Goal: Task Accomplishment & Management: Use online tool/utility

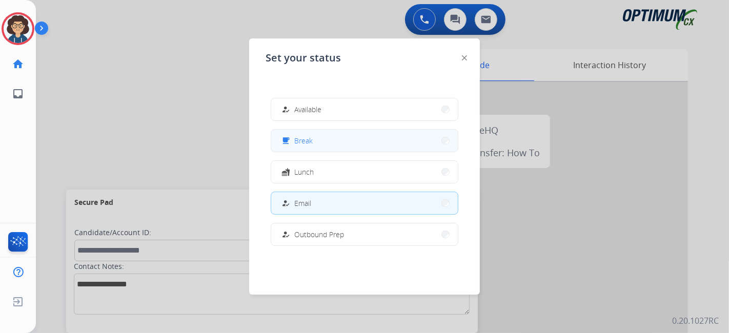
click at [359, 146] on button "free_breakfast Break" at bounding box center [364, 141] width 187 height 22
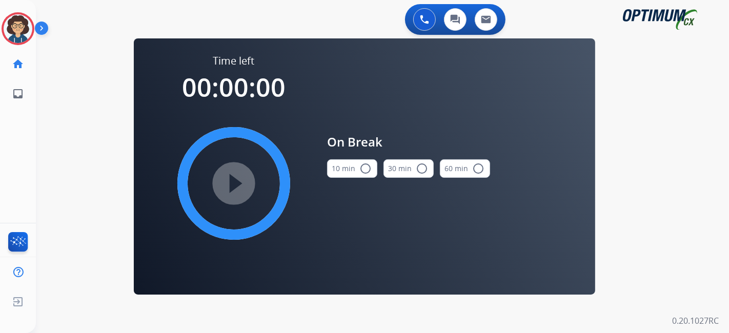
click at [354, 170] on button "10 min radio_button_unchecked" at bounding box center [352, 168] width 50 height 18
click at [240, 187] on mat-icon "play_circle_filled" at bounding box center [234, 183] width 12 height 12
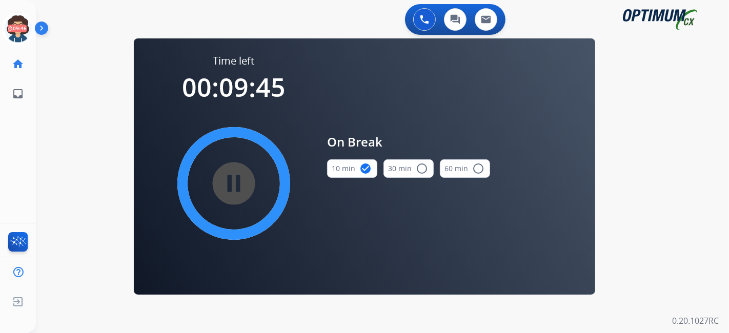
click at [641, 229] on div "0 Voice Interactions 0 Chat Interactions 0 Email Interactions swap_horiz Break …" at bounding box center [382, 166] width 693 height 333
click at [22, 31] on icon at bounding box center [18, 28] width 33 height 33
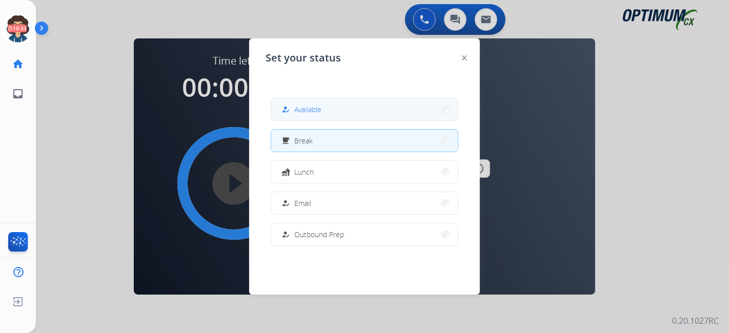
click at [316, 105] on span "Available" at bounding box center [307, 109] width 27 height 11
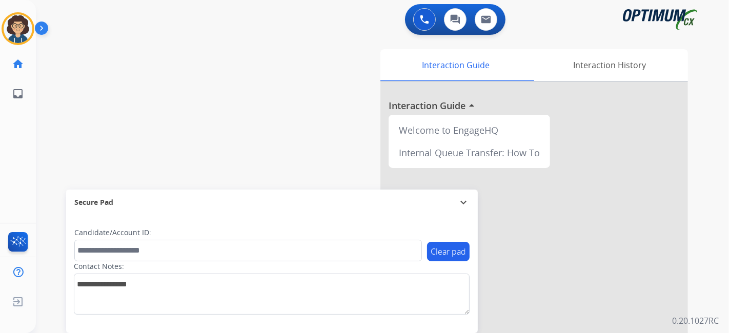
click at [226, 113] on div "swap_horiz Break voice bridge close_fullscreen Connect 3-Way Call merge_type Se…" at bounding box center [370, 250] width 668 height 427
click at [300, 121] on div "swap_horiz Break voice bridge close_fullscreen Connect 3-Way Call merge_type Se…" at bounding box center [370, 250] width 668 height 427
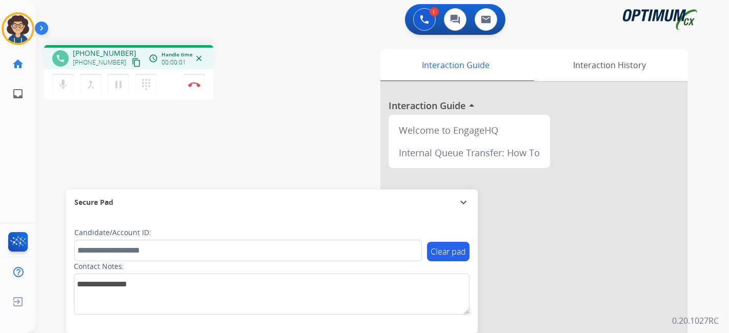
click at [132, 61] on mat-icon "content_copy" at bounding box center [136, 62] width 9 height 9
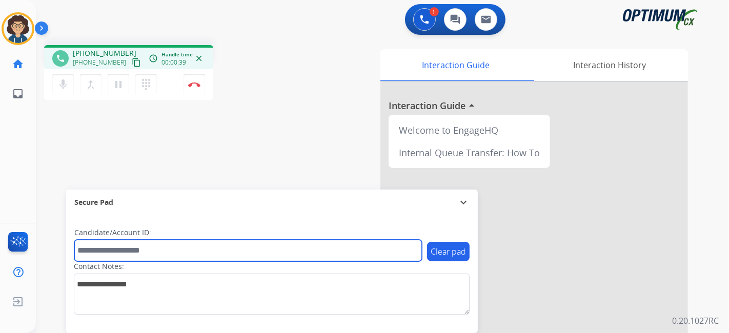
click at [178, 255] on input "text" at bounding box center [247, 251] width 347 height 22
paste input "*******"
type input "*******"
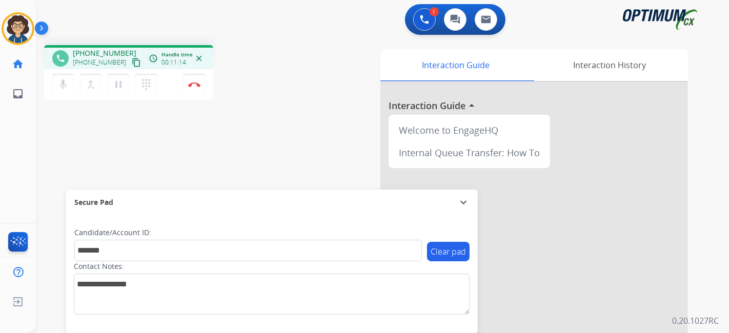
click at [254, 124] on div "phone +12026509828 +12026509828 content_copy access_time Call metrics Queue 00:…" at bounding box center [370, 250] width 668 height 427
click at [294, 63] on div "phone +12026509828 +12026509828 content_copy access_time Call metrics Queue 00:…" at bounding box center [173, 74] width 258 height 58
click at [201, 90] on button "Disconnect" at bounding box center [194, 85] width 22 height 22
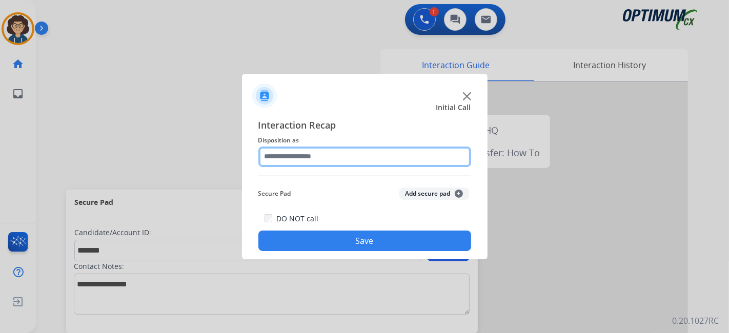
click at [366, 161] on input "text" at bounding box center [364, 157] width 213 height 21
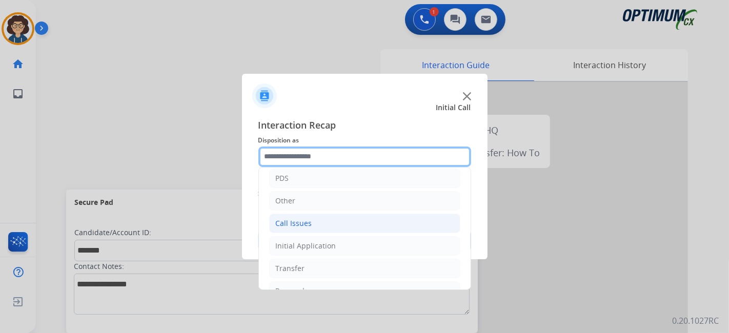
scroll to position [67, 0]
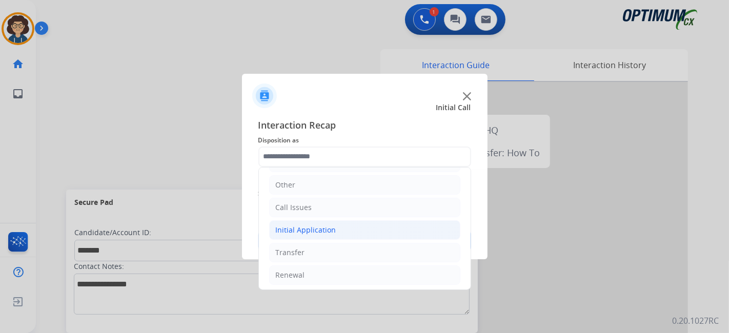
click at [385, 230] on li "Initial Application" at bounding box center [364, 229] width 191 height 19
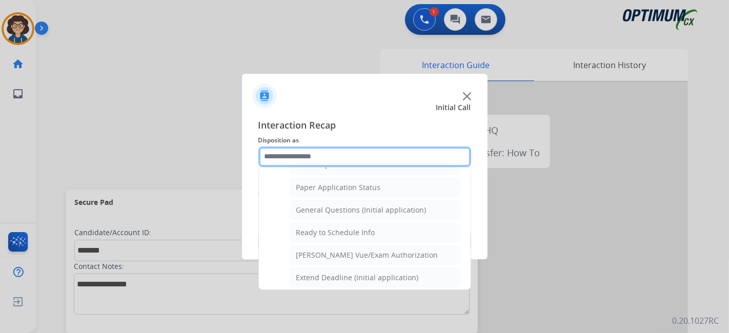
scroll to position [562, 0]
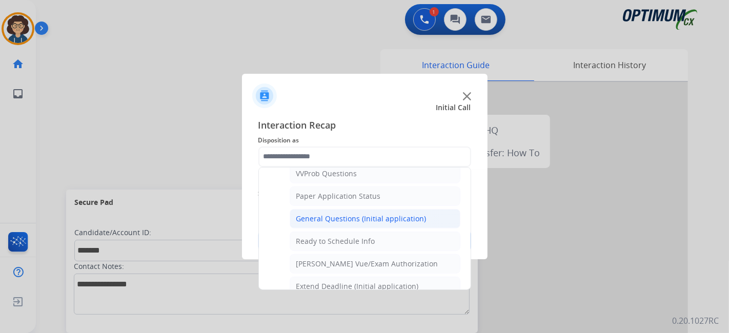
click at [418, 216] on li "General Questions (Initial application)" at bounding box center [375, 218] width 171 height 19
type input "**********"
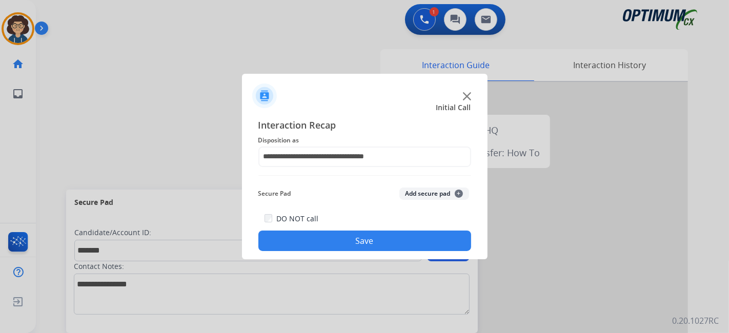
click at [417, 190] on button "Add secure pad +" at bounding box center [434, 194] width 70 height 12
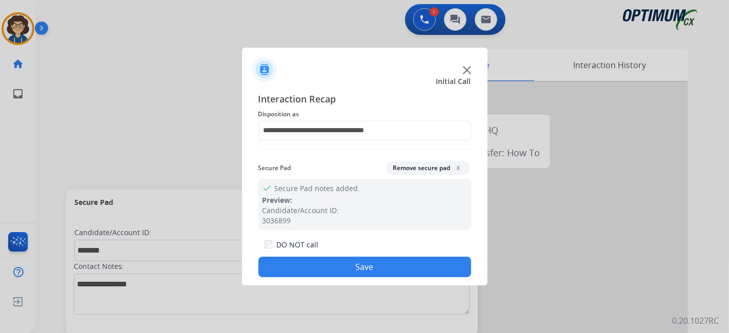
click at [384, 264] on button "Save" at bounding box center [364, 267] width 213 height 21
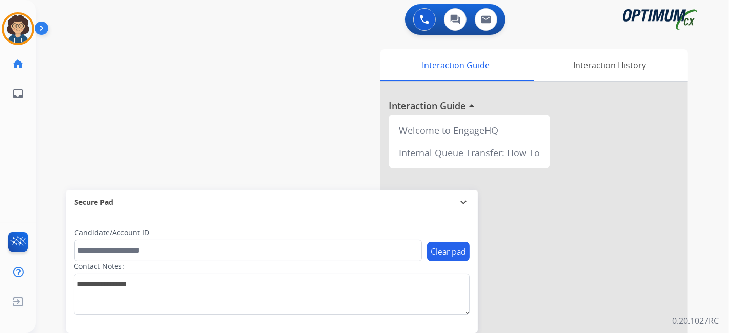
click at [186, 100] on div "swap_horiz Break voice bridge close_fullscreen Connect 3-Way Call merge_type Se…" at bounding box center [370, 250] width 668 height 427
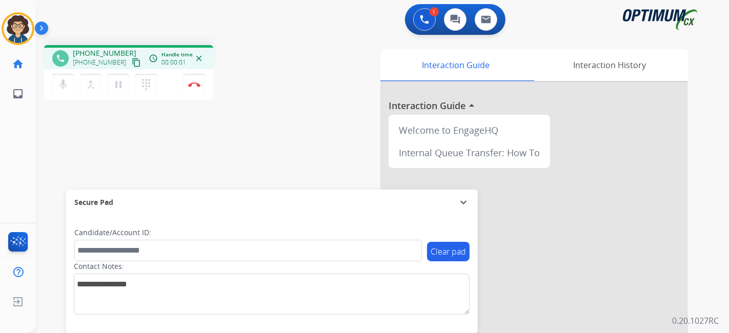
click at [132, 61] on mat-icon "content_copy" at bounding box center [136, 62] width 9 height 9
drag, startPoint x: 168, startPoint y: 261, endPoint x: 168, endPoint y: 256, distance: 5.7
click at [168, 257] on div "Clear pad Candidate/Account ID: Contact Notes:" at bounding box center [271, 271] width 395 height 87
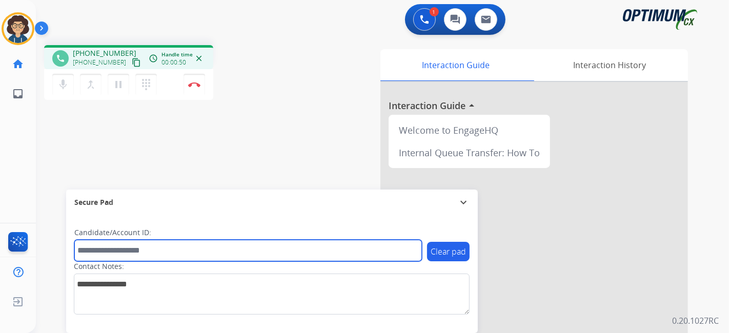
drag, startPoint x: 169, startPoint y: 253, endPoint x: 125, endPoint y: 253, distance: 43.6
paste input "*******"
type input "*******"
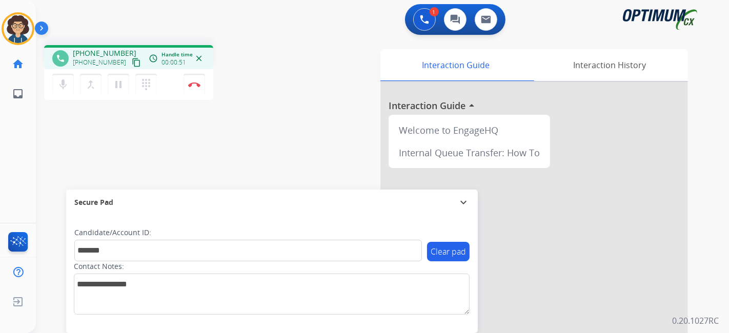
click at [235, 166] on div "phone +18502315439 +18502315439 content_copy access_time Call metrics Queue 00:…" at bounding box center [370, 250] width 668 height 427
click at [198, 85] on img at bounding box center [194, 84] width 12 height 5
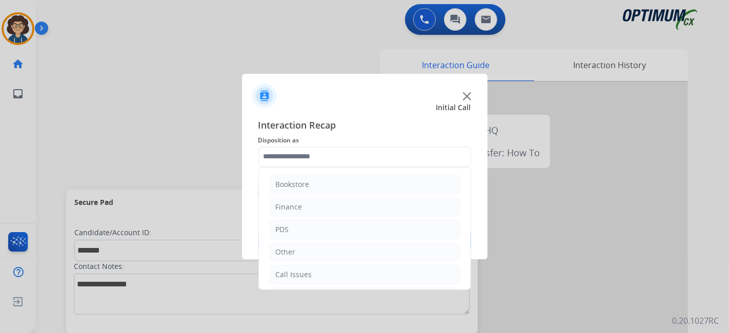
click at [380, 157] on input "text" at bounding box center [364, 157] width 213 height 21
click at [323, 277] on li "Renewal" at bounding box center [364, 274] width 191 height 19
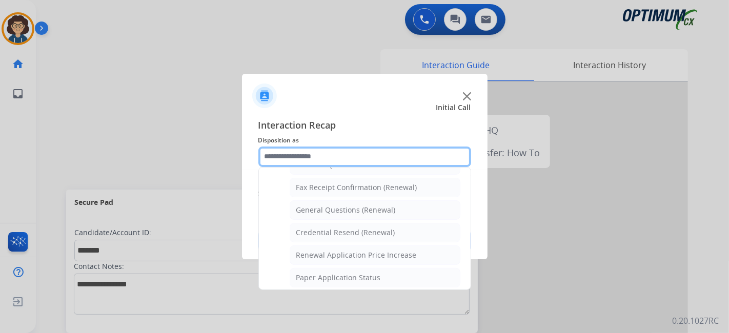
scroll to position [288, 0]
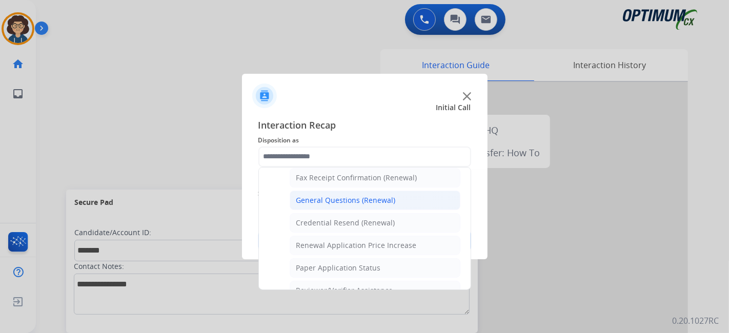
click at [377, 195] on div "General Questions (Renewal)" at bounding box center [345, 200] width 99 height 10
type input "**********"
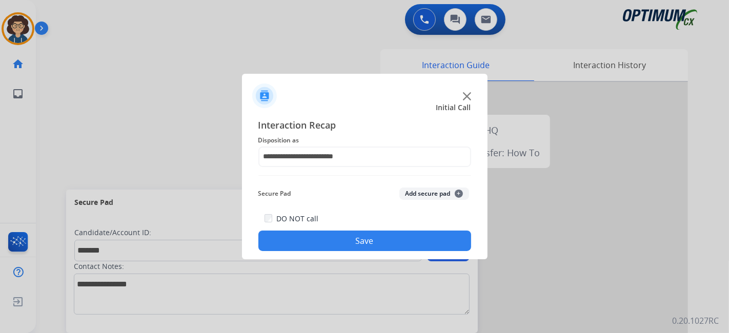
click at [417, 193] on button "Add secure pad +" at bounding box center [434, 194] width 70 height 12
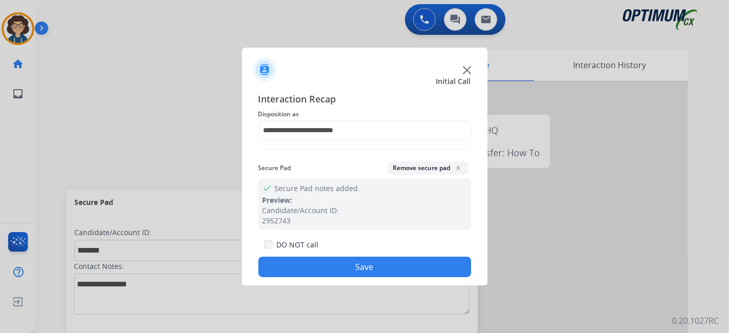
click at [329, 270] on button "Save" at bounding box center [364, 267] width 213 height 21
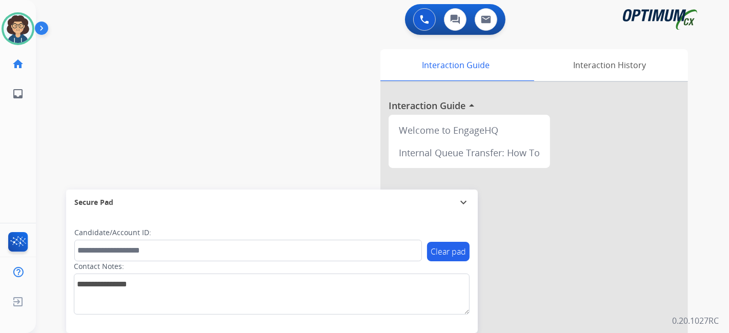
click at [258, 118] on div "swap_horiz Break voice bridge close_fullscreen Connect 3-Way Call merge_type Se…" at bounding box center [370, 250] width 668 height 427
click at [275, 136] on div "swap_horiz Break voice bridge close_fullscreen Connect 3-Way Call merge_type Se…" at bounding box center [370, 250] width 668 height 427
click at [117, 97] on div "swap_horiz Break voice bridge close_fullscreen Connect 3-Way Call merge_type Se…" at bounding box center [370, 250] width 668 height 427
click at [12, 35] on img at bounding box center [18, 28] width 29 height 29
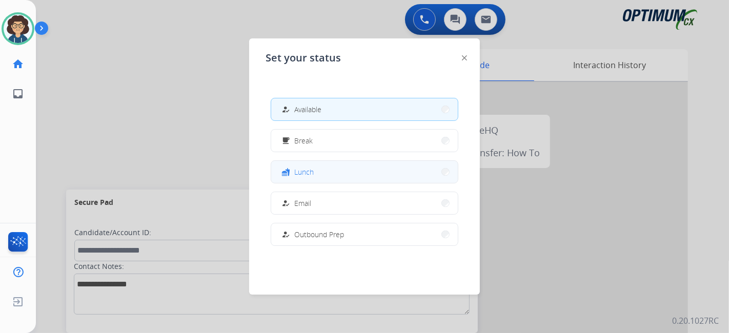
click at [369, 171] on button "fastfood Lunch" at bounding box center [364, 172] width 187 height 22
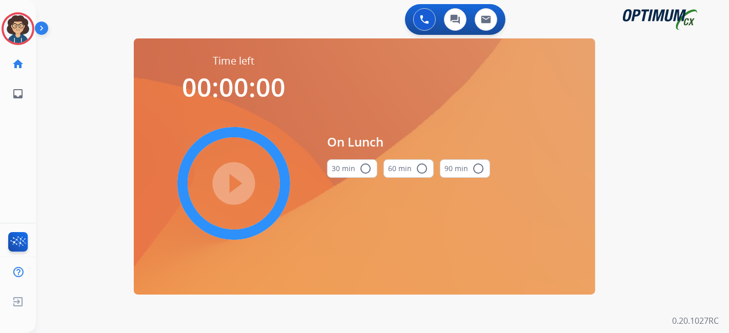
click at [355, 166] on button "30 min radio_button_unchecked" at bounding box center [352, 168] width 50 height 18
click at [238, 183] on mat-icon "play_circle_filled" at bounding box center [234, 183] width 12 height 12
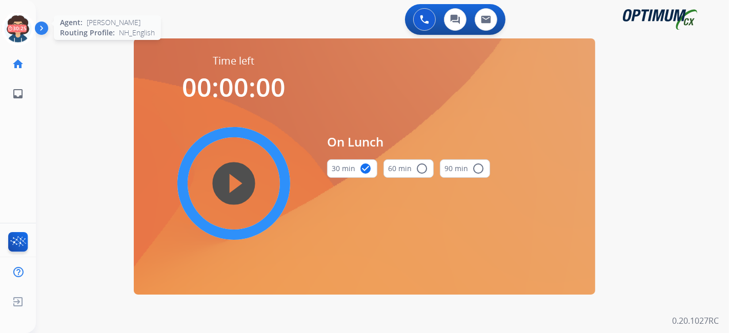
click at [32, 16] on icon at bounding box center [18, 28] width 33 height 33
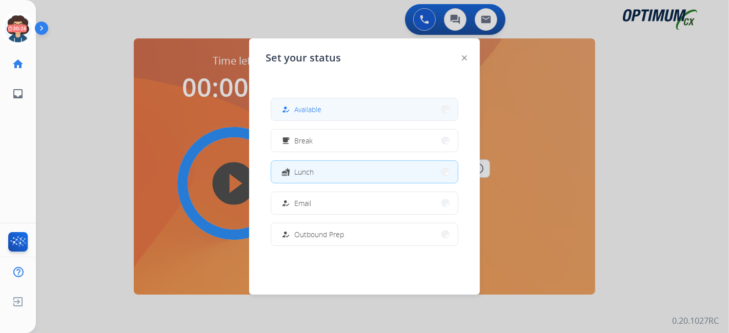
click at [324, 109] on button "how_to_reg Available" at bounding box center [364, 109] width 187 height 22
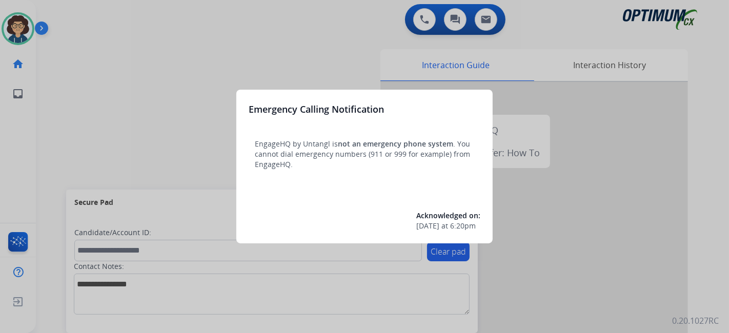
click at [51, 141] on div at bounding box center [364, 166] width 729 height 333
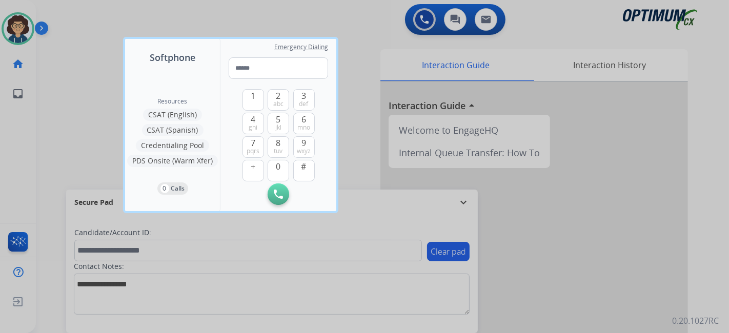
click at [51, 141] on div at bounding box center [364, 166] width 729 height 333
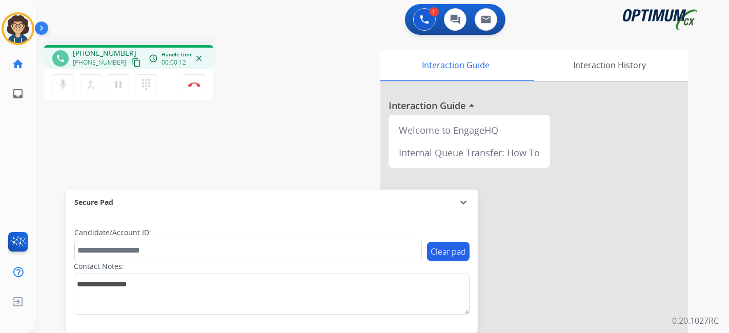
drag, startPoint x: 124, startPoint y: 66, endPoint x: 167, endPoint y: 9, distance: 70.9
click at [132, 65] on mat-icon "content_copy" at bounding box center [136, 62] width 9 height 9
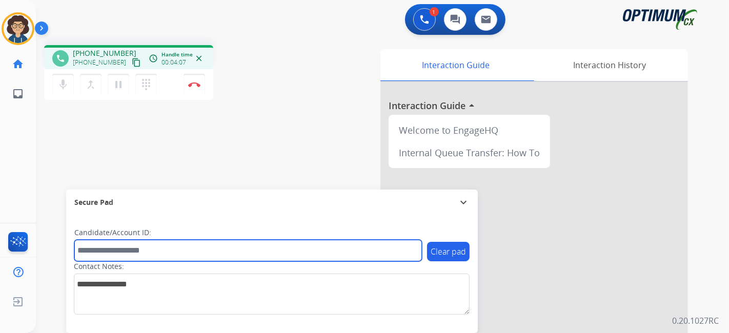
click at [169, 255] on input "text" at bounding box center [247, 251] width 347 height 22
paste input "*******"
type input "*******"
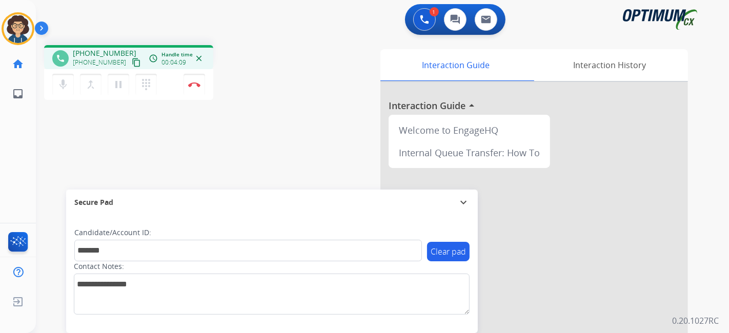
click at [199, 148] on div "phone +19718139396 +19718139396 content_copy access_time Call metrics Queue 00:…" at bounding box center [370, 250] width 668 height 427
click at [199, 79] on button "Disconnect" at bounding box center [194, 85] width 22 height 22
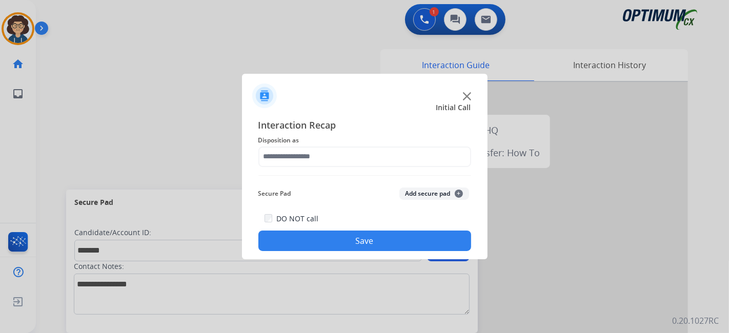
click at [347, 147] on div "Interaction Recap Disposition as Secure Pad Add secure pad + DO NOT call Save" at bounding box center [364, 185] width 213 height 134
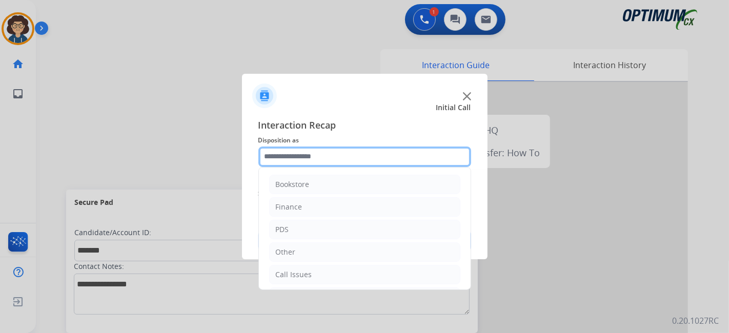
click at [354, 157] on input "text" at bounding box center [364, 157] width 213 height 21
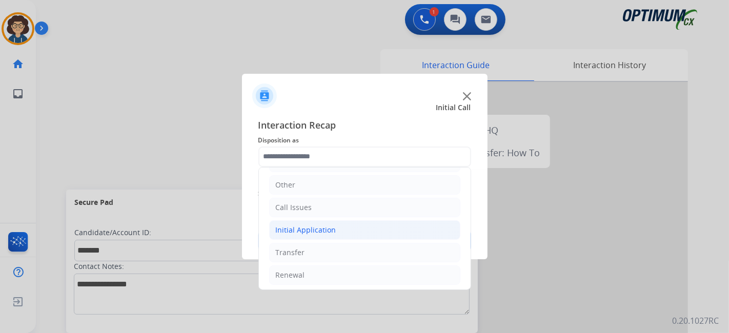
drag, startPoint x: 354, startPoint y: 227, endPoint x: 400, endPoint y: 220, distance: 46.1
click at [355, 226] on li "Initial Application" at bounding box center [364, 229] width 191 height 19
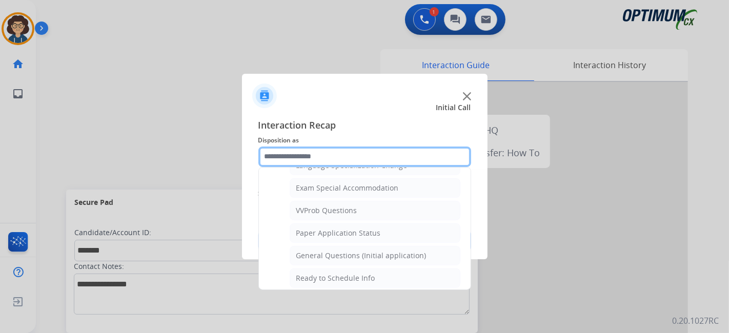
scroll to position [525, 0]
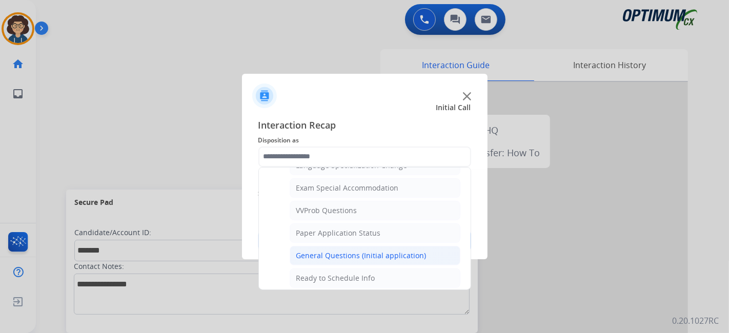
click at [380, 251] on div "General Questions (Initial application)" at bounding box center [361, 256] width 130 height 10
type input "**********"
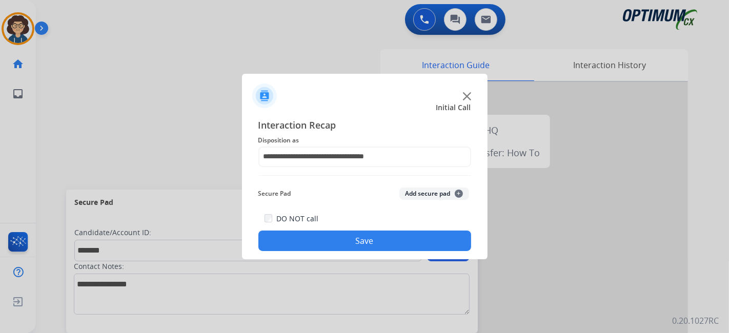
click at [423, 197] on button "Add secure pad +" at bounding box center [434, 194] width 70 height 12
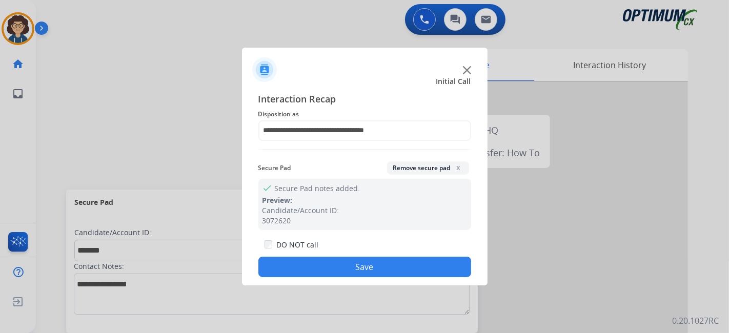
click at [369, 272] on button "Save" at bounding box center [364, 267] width 213 height 21
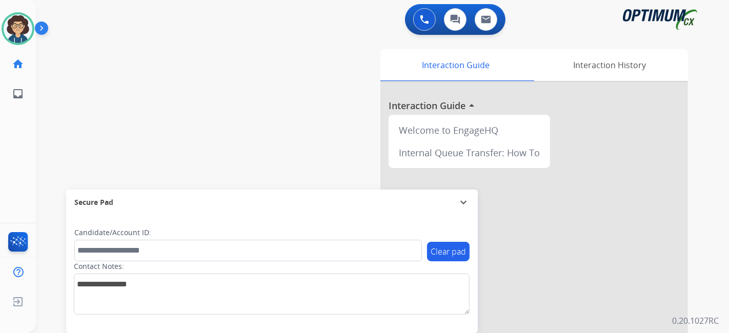
click at [290, 139] on div "swap_horiz Break voice bridge close_fullscreen Connect 3-Way Call merge_type Se…" at bounding box center [370, 250] width 668 height 427
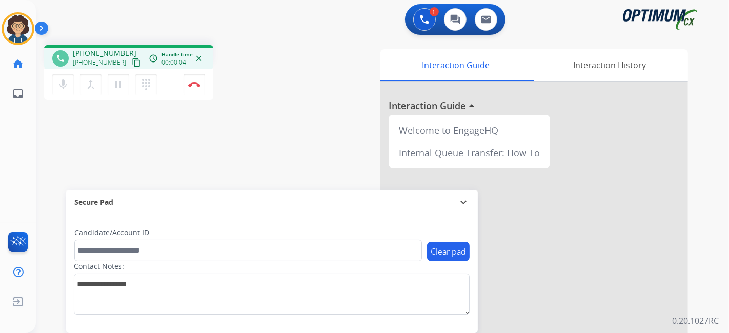
click at [130, 65] on button "content_copy" at bounding box center [136, 62] width 12 height 12
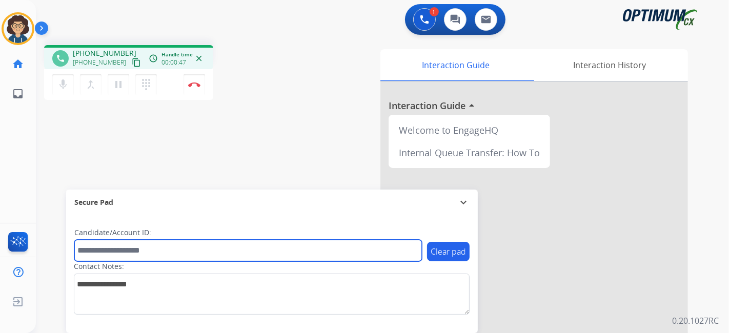
click at [180, 258] on input "text" at bounding box center [247, 251] width 347 height 22
paste input "*******"
type input "*******"
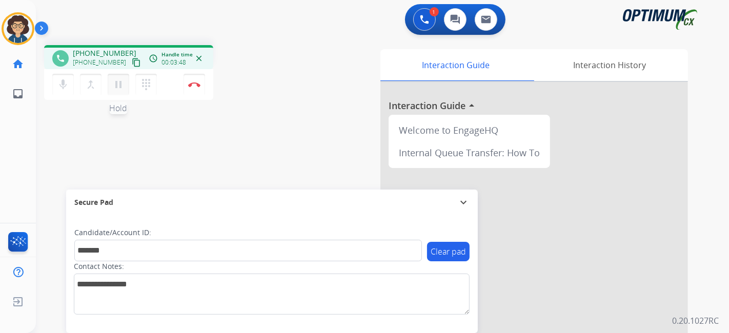
click at [119, 85] on mat-icon "pause" at bounding box center [118, 84] width 12 height 12
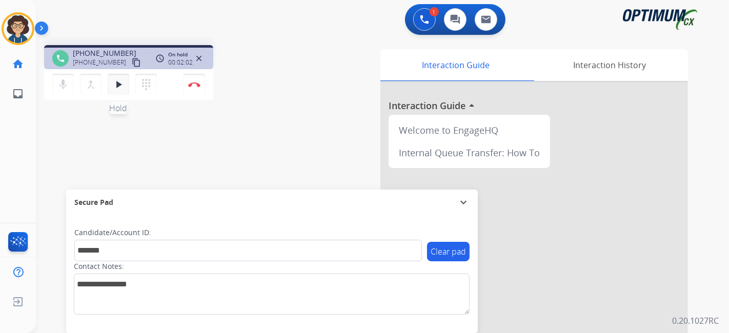
click at [117, 88] on mat-icon "play_arrow" at bounding box center [118, 84] width 12 height 12
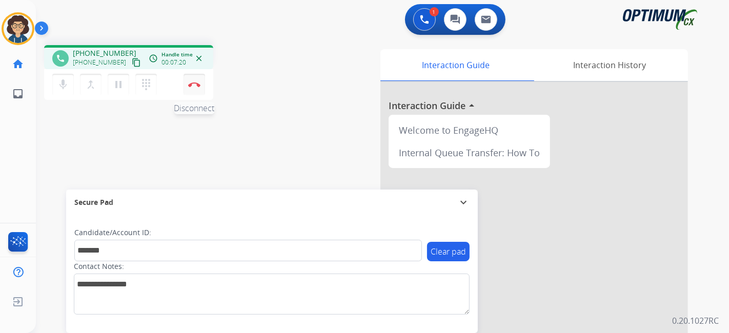
click at [193, 88] on button "Disconnect" at bounding box center [194, 85] width 22 height 22
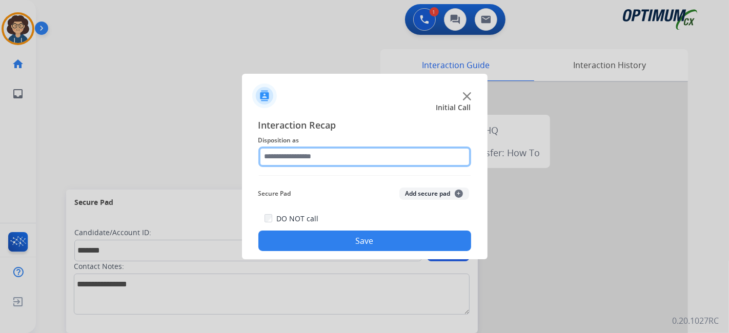
click at [365, 160] on input "text" at bounding box center [364, 157] width 213 height 21
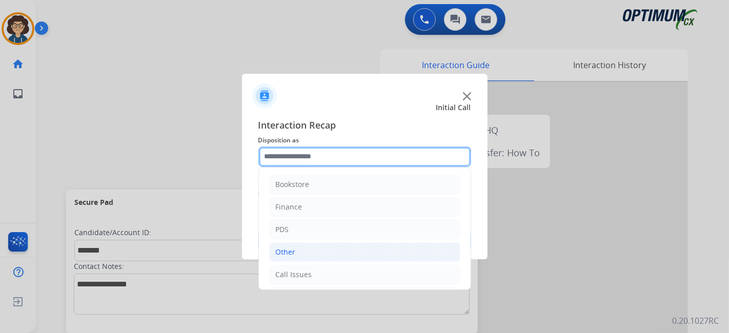
scroll to position [67, 0]
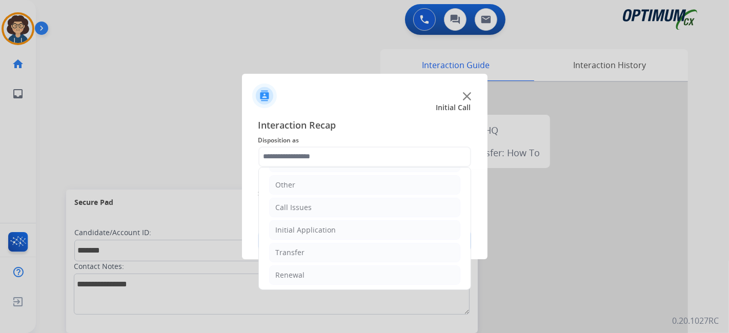
click at [336, 238] on ul "Bookstore Finance PDS Other Call Issues Initial Application Transfer Renewal" at bounding box center [365, 196] width 212 height 192
drag, startPoint x: 337, startPoint y: 233, endPoint x: 365, endPoint y: 224, distance: 30.1
click at [338, 233] on li "Initial Application" at bounding box center [364, 229] width 191 height 19
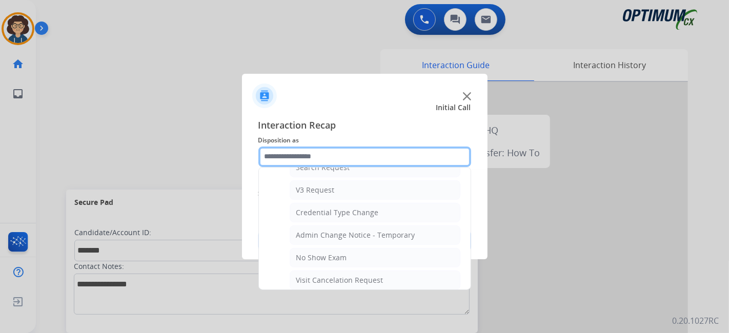
scroll to position [391, 0]
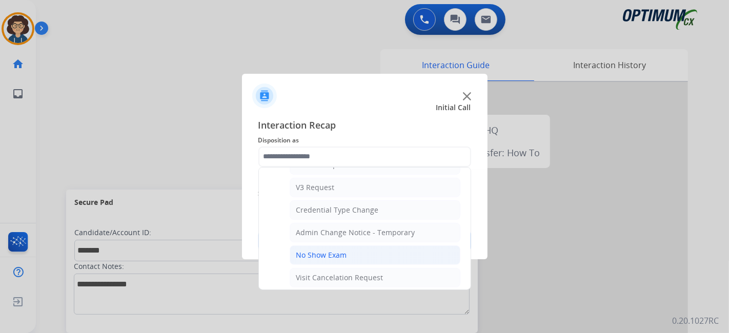
click at [374, 246] on li "No Show Exam" at bounding box center [375, 255] width 171 height 19
type input "**********"
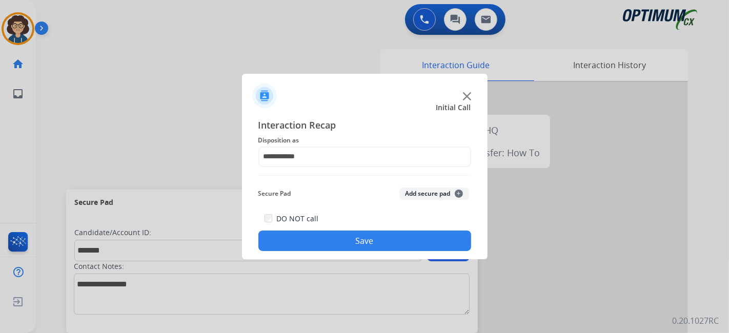
click at [426, 197] on button "Add secure pad +" at bounding box center [434, 194] width 70 height 12
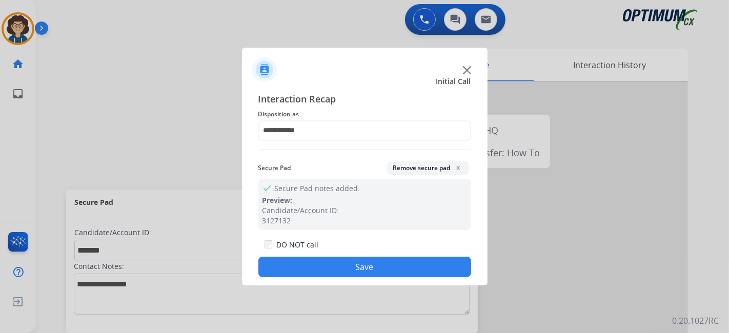
click at [375, 271] on button "Save" at bounding box center [364, 267] width 213 height 21
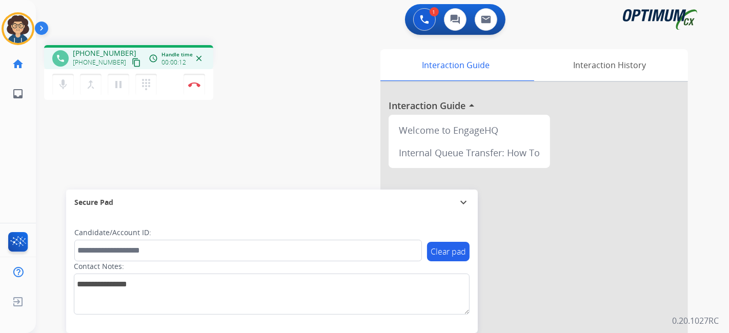
click at [132, 66] on mat-icon "content_copy" at bounding box center [136, 62] width 9 height 9
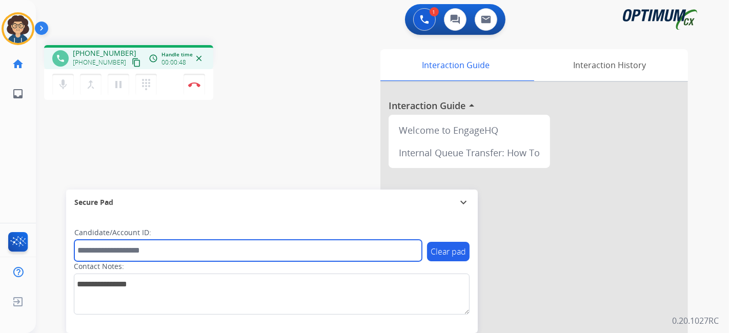
click at [191, 259] on input "text" at bounding box center [247, 251] width 347 height 22
paste input "*******"
type input "*******"
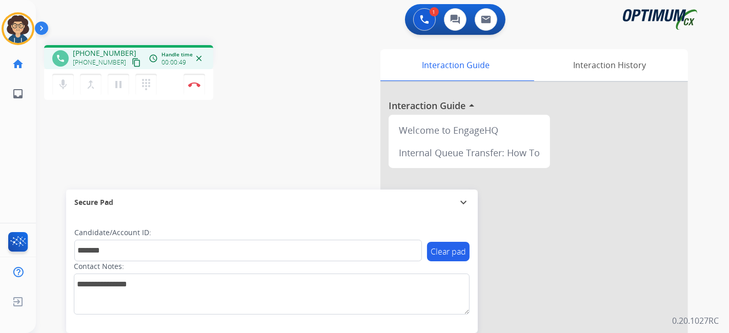
click at [255, 140] on div "phone +12035814139 +12035814139 content_copy access_time Call metrics Queue 00:…" at bounding box center [370, 250] width 668 height 427
click at [200, 86] on button "Disconnect" at bounding box center [194, 85] width 22 height 22
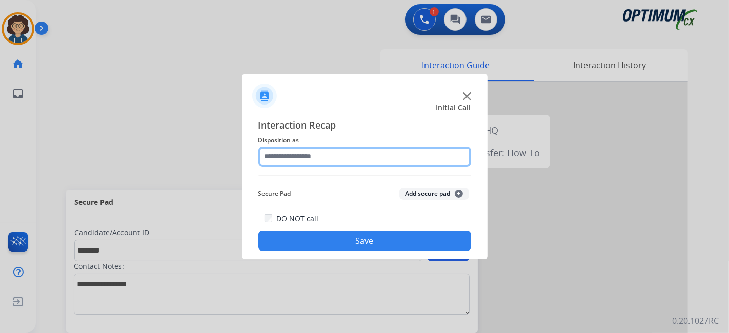
click at [359, 150] on input "text" at bounding box center [364, 157] width 213 height 21
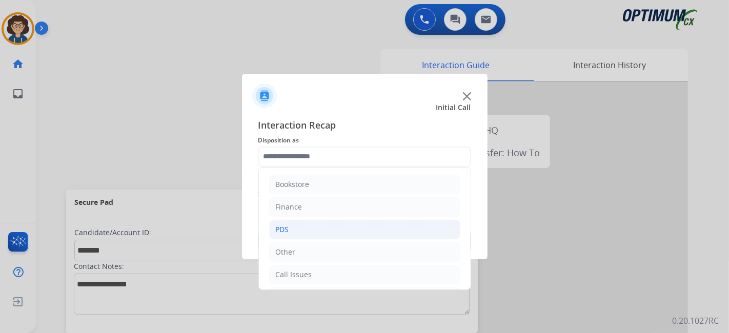
click at [357, 233] on li "PDS" at bounding box center [364, 229] width 191 height 19
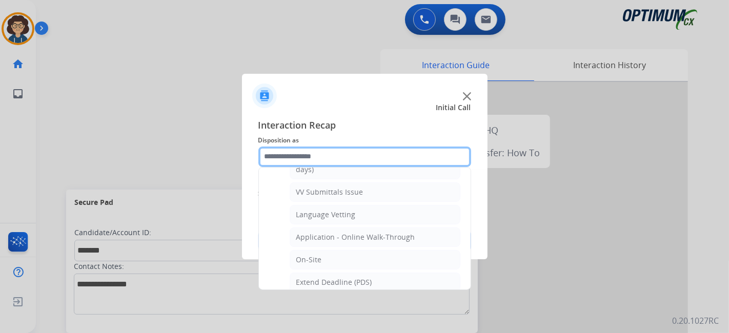
scroll to position [195, 0]
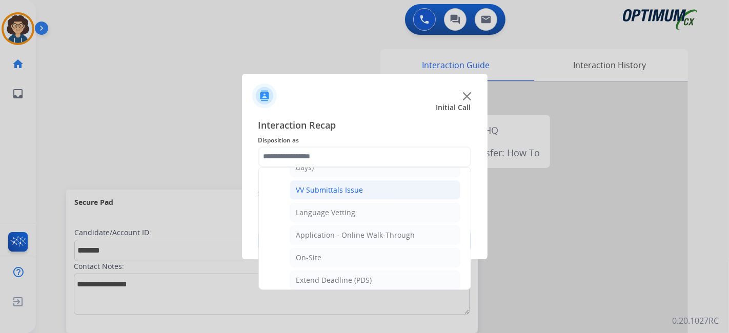
click at [434, 193] on li "VV Submittals Issue" at bounding box center [375, 189] width 171 height 19
type input "**********"
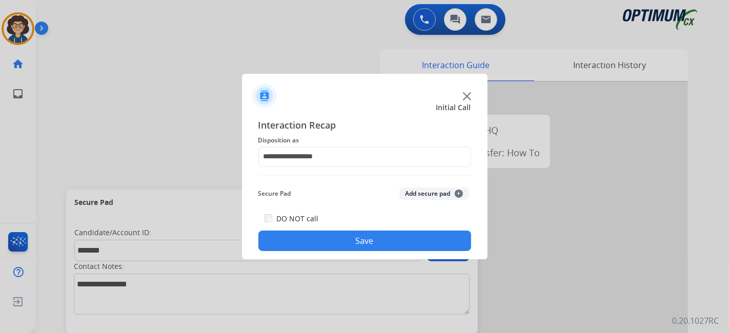
click at [438, 190] on button "Add secure pad +" at bounding box center [434, 194] width 70 height 12
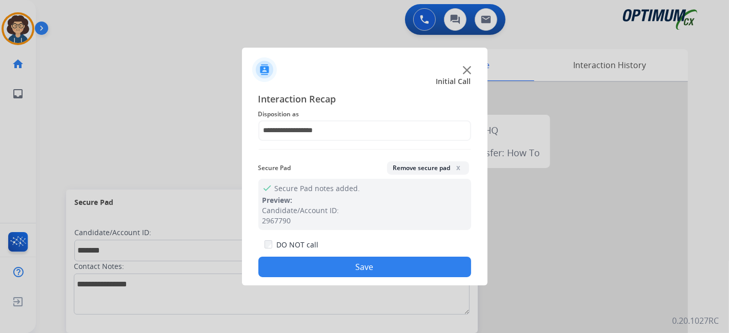
click at [397, 259] on button "Save" at bounding box center [364, 267] width 213 height 21
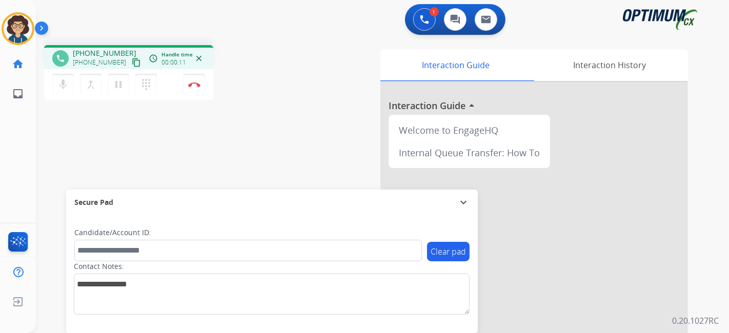
click at [132, 61] on mat-icon "content_copy" at bounding box center [136, 62] width 9 height 9
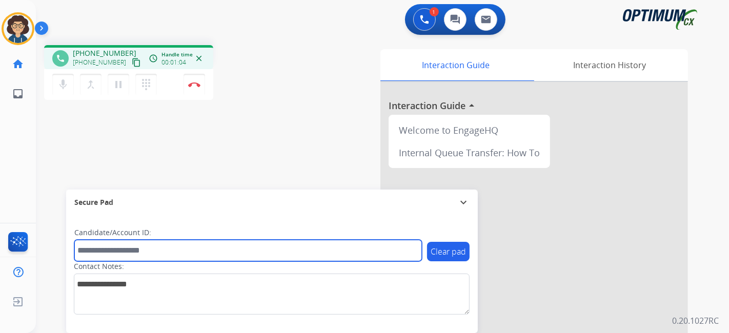
click at [172, 245] on input "text" at bounding box center [247, 251] width 347 height 22
paste input "*******"
type input "*******"
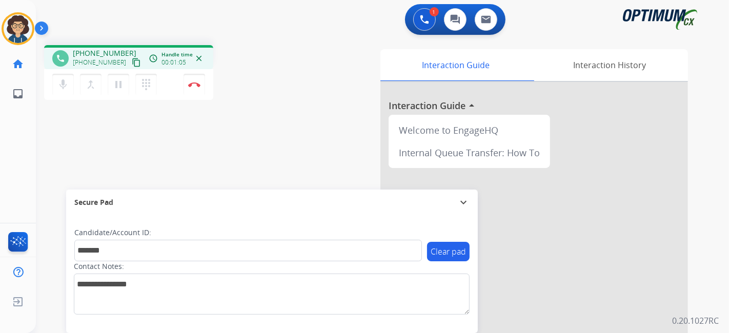
drag, startPoint x: 236, startPoint y: 161, endPoint x: 231, endPoint y: 17, distance: 144.6
click at [237, 158] on div "phone +13472612432 +13472612432 content_copy access_time Call metrics Queue 00:…" at bounding box center [370, 250] width 668 height 427
click at [194, 90] on button "Disconnect" at bounding box center [194, 85] width 22 height 22
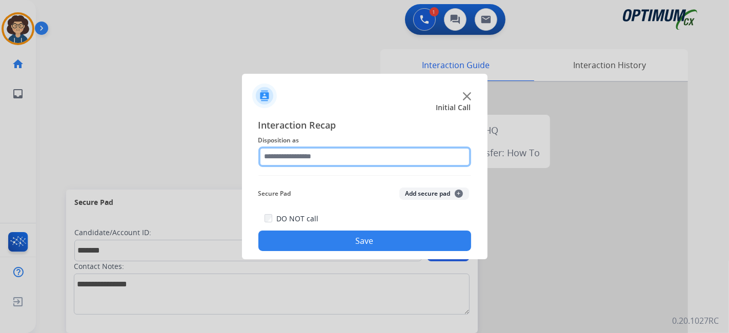
click at [326, 155] on input "text" at bounding box center [364, 157] width 213 height 21
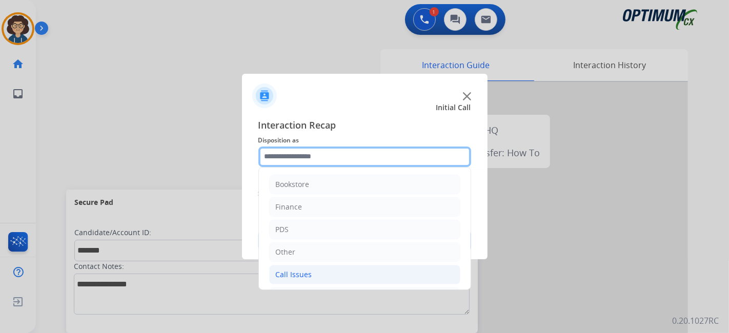
scroll to position [67, 0]
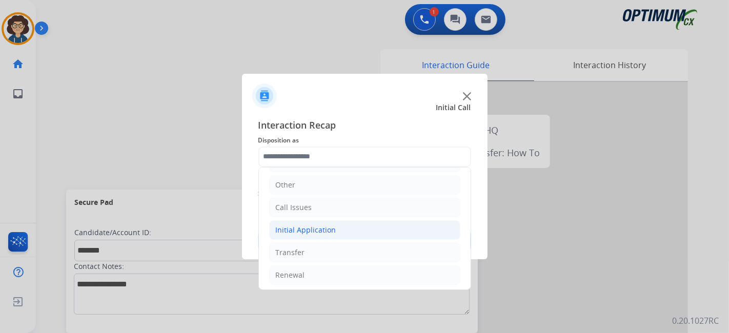
drag, startPoint x: 346, startPoint y: 233, endPoint x: 404, endPoint y: 230, distance: 58.0
click at [347, 233] on li "Initial Application" at bounding box center [364, 229] width 191 height 19
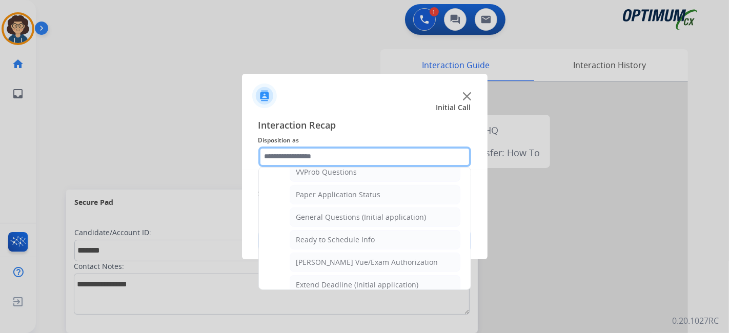
scroll to position [566, 0]
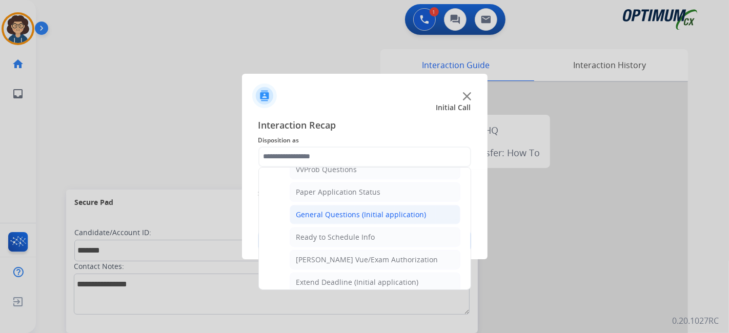
click at [405, 210] on div "General Questions (Initial application)" at bounding box center [361, 215] width 130 height 10
type input "**********"
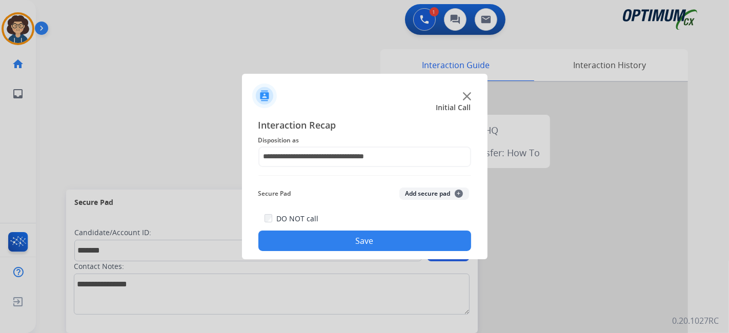
click at [426, 191] on button "Add secure pad +" at bounding box center [434, 194] width 70 height 12
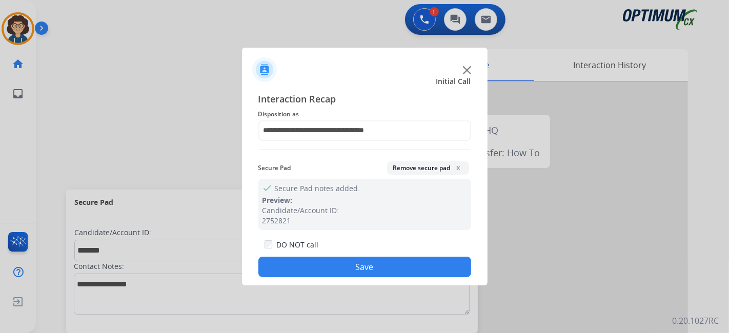
click at [374, 259] on button "Save" at bounding box center [364, 267] width 213 height 21
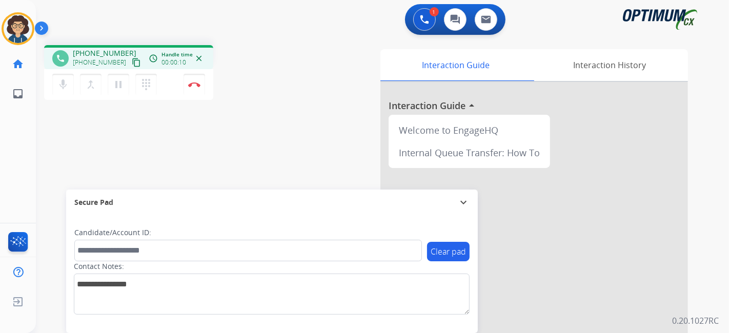
click at [132, 61] on mat-icon "content_copy" at bounding box center [136, 62] width 9 height 9
click at [188, 86] on img at bounding box center [194, 84] width 12 height 5
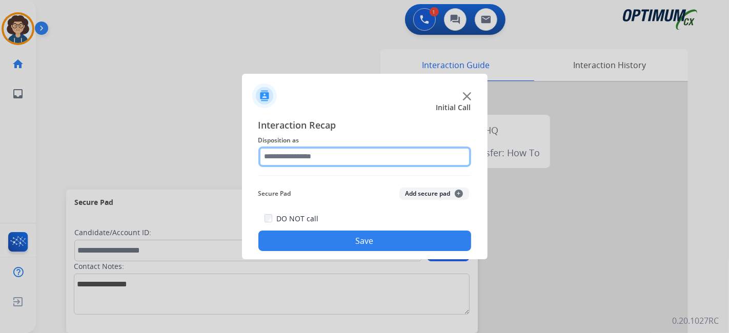
click at [376, 165] on input "text" at bounding box center [364, 157] width 213 height 21
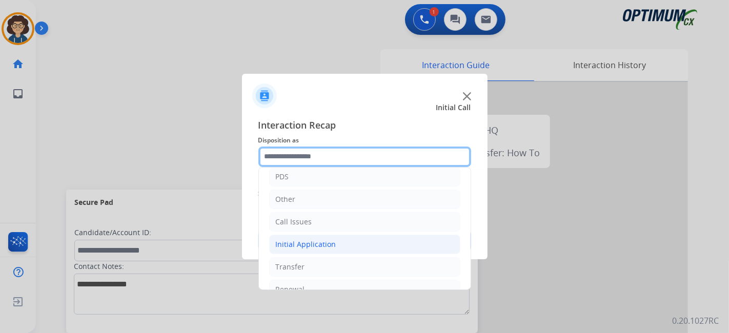
scroll to position [67, 0]
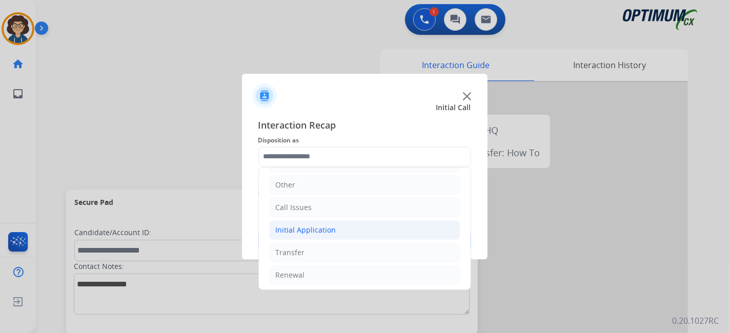
click at [328, 232] on div "Initial Application" at bounding box center [306, 230] width 60 height 10
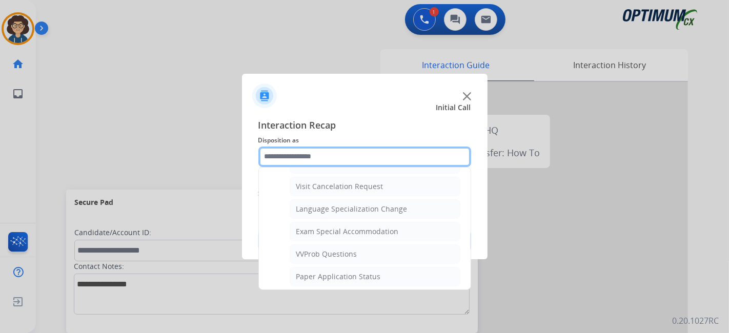
scroll to position [502, 0]
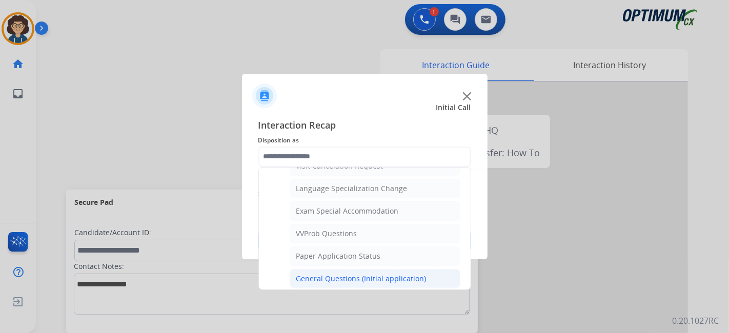
click at [414, 274] on div "General Questions (Initial application)" at bounding box center [361, 279] width 130 height 10
type input "**********"
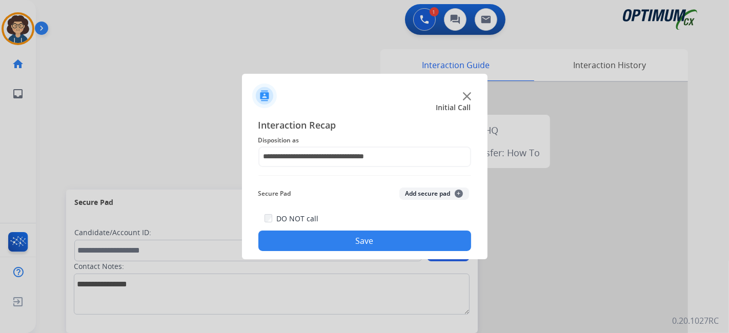
click at [398, 242] on button "Save" at bounding box center [364, 241] width 213 height 21
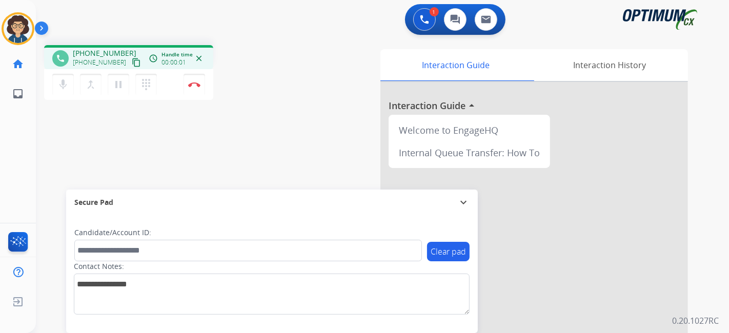
click at [132, 62] on mat-icon "content_copy" at bounding box center [136, 62] width 9 height 9
click at [196, 84] on img at bounding box center [194, 84] width 12 height 5
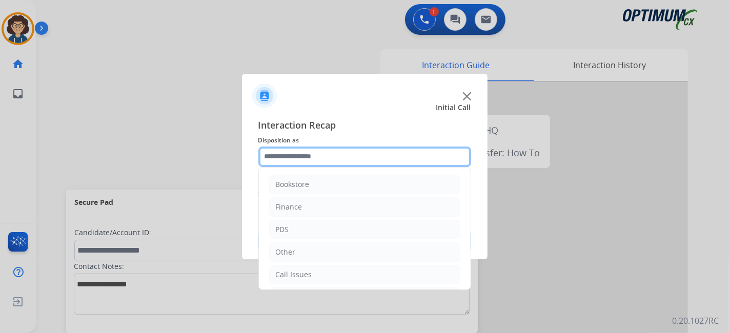
click at [361, 156] on input "text" at bounding box center [364, 157] width 213 height 21
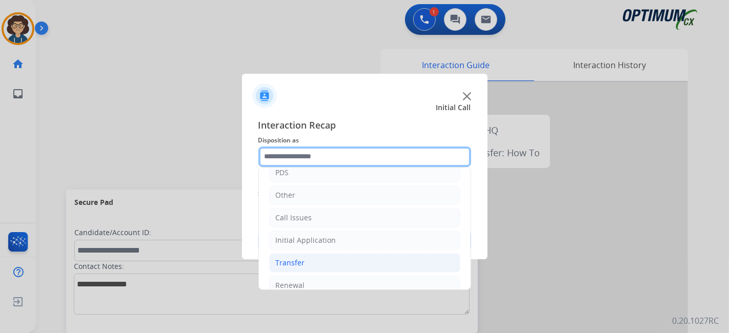
scroll to position [67, 0]
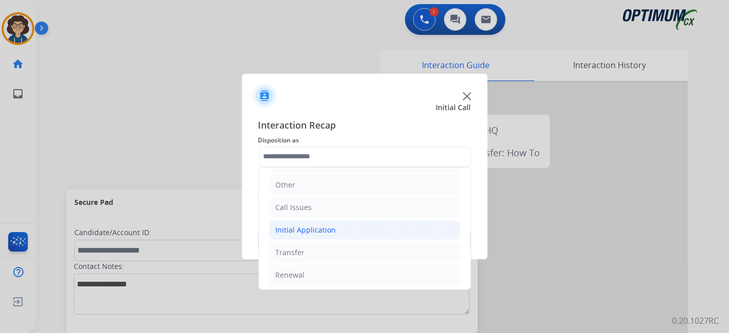
drag, startPoint x: 342, startPoint y: 228, endPoint x: 435, endPoint y: 221, distance: 92.5
click at [346, 228] on li "Initial Application" at bounding box center [364, 229] width 191 height 19
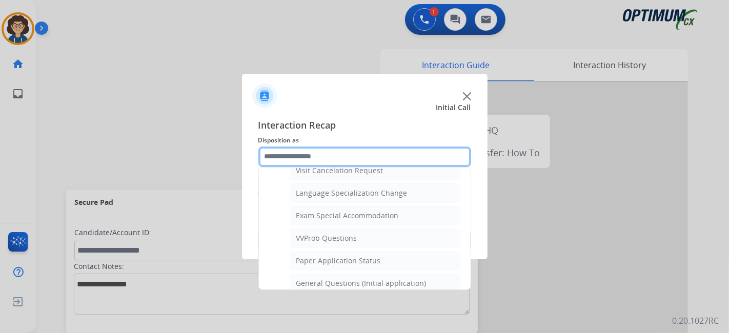
scroll to position [537, 0]
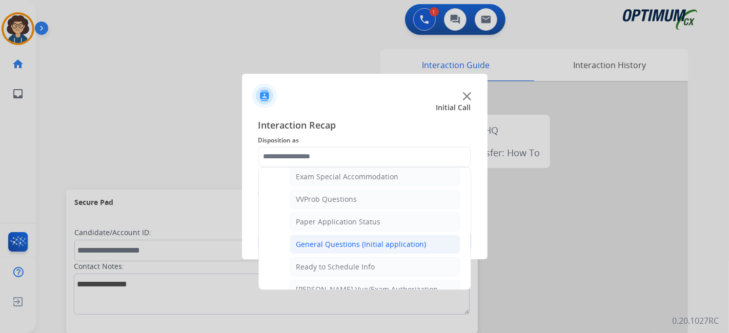
click at [360, 239] on div "General Questions (Initial application)" at bounding box center [361, 244] width 130 height 10
type input "**********"
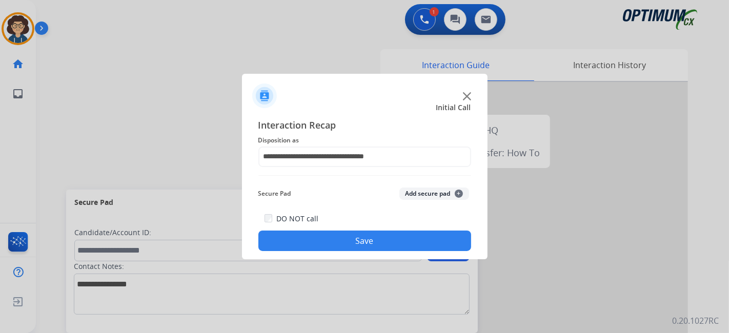
click at [390, 242] on button "Save" at bounding box center [364, 241] width 213 height 21
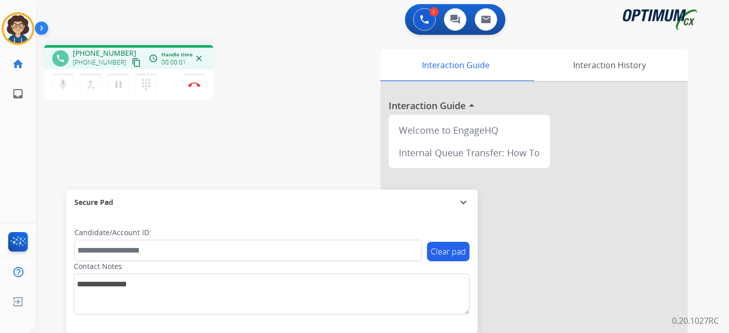
click at [132, 62] on mat-icon "content_copy" at bounding box center [136, 62] width 9 height 9
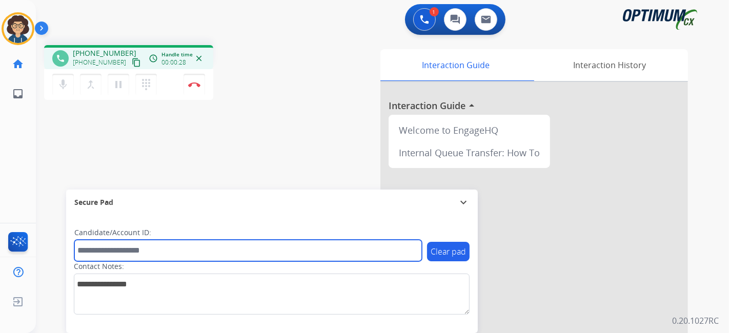
click at [110, 250] on input "text" at bounding box center [247, 251] width 347 height 22
paste input "*******"
type input "*******"
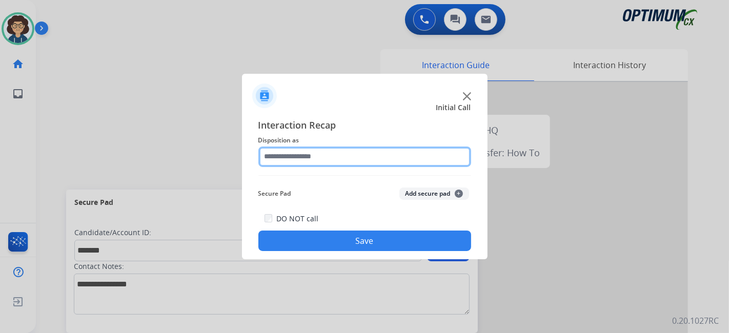
click at [370, 148] on input "text" at bounding box center [364, 157] width 213 height 21
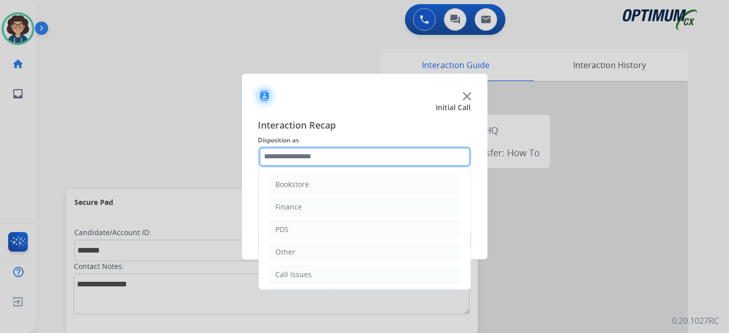
scroll to position [67, 0]
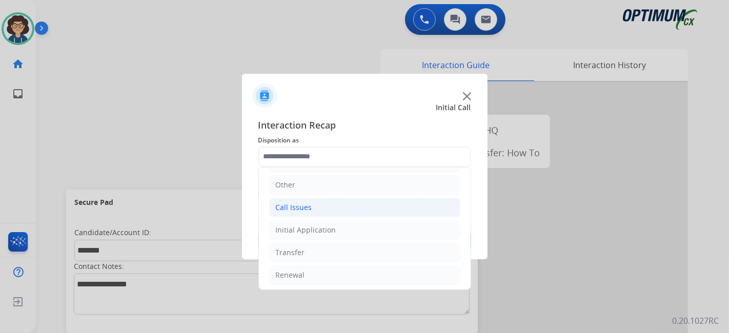
click at [342, 207] on li "Call Issues" at bounding box center [364, 207] width 191 height 19
click at [376, 209] on li "Call Issues" at bounding box center [364, 207] width 191 height 19
click at [367, 227] on li "Initial Application" at bounding box center [364, 229] width 191 height 19
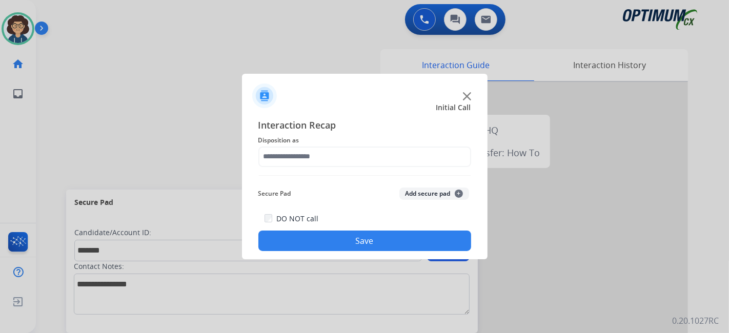
drag, startPoint x: 466, startPoint y: 191, endPoint x: 467, endPoint y: 197, distance: 5.8
click at [467, 197] on div "Secure Pad Add secure pad +" at bounding box center [364, 193] width 213 height 21
click at [460, 193] on span "+" at bounding box center [459, 194] width 8 height 8
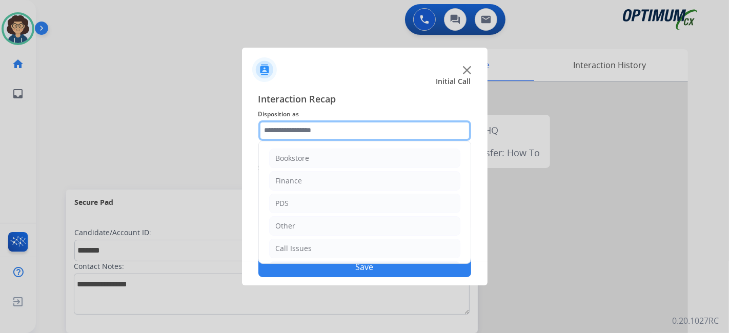
drag, startPoint x: 428, startPoint y: 126, endPoint x: 462, endPoint y: 144, distance: 38.3
click at [429, 127] on input "text" at bounding box center [364, 130] width 213 height 21
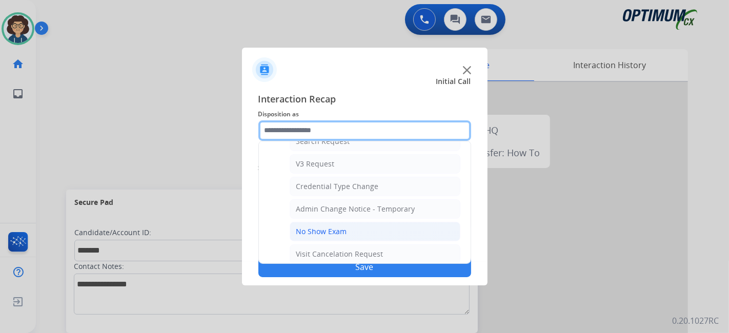
scroll to position [400, 0]
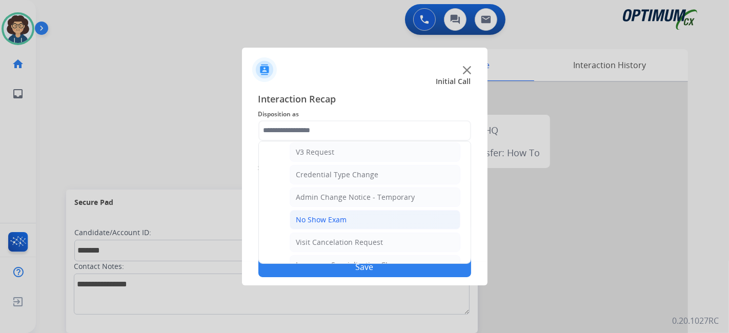
click at [353, 218] on li "No Show Exam" at bounding box center [375, 219] width 171 height 19
type input "**********"
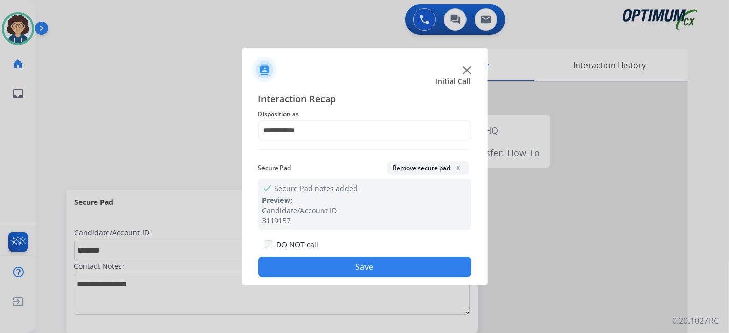
click at [341, 268] on button "Save" at bounding box center [364, 267] width 213 height 21
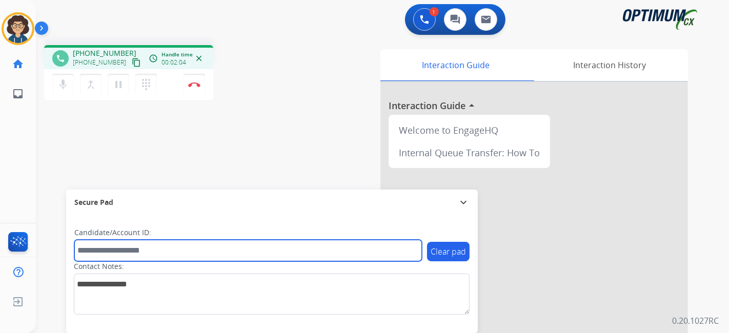
click at [187, 248] on input "text" at bounding box center [247, 251] width 347 height 22
paste input "*******"
type input "*******"
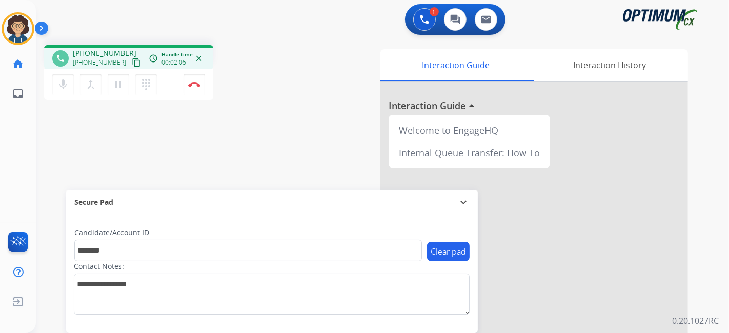
click at [230, 157] on div "phone +14409375347 +14409375347 content_copy access_time Call metrics Queue 00:…" at bounding box center [370, 250] width 668 height 427
click at [195, 78] on button "Disconnect" at bounding box center [194, 85] width 22 height 22
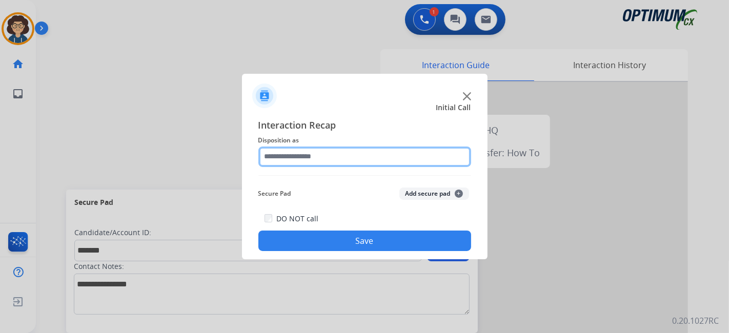
click at [371, 161] on input "text" at bounding box center [364, 157] width 213 height 21
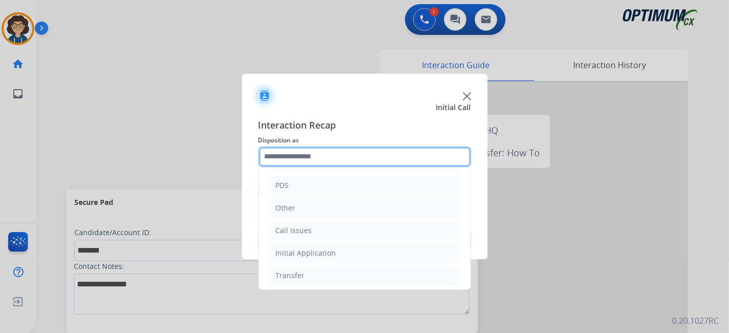
scroll to position [46, 0]
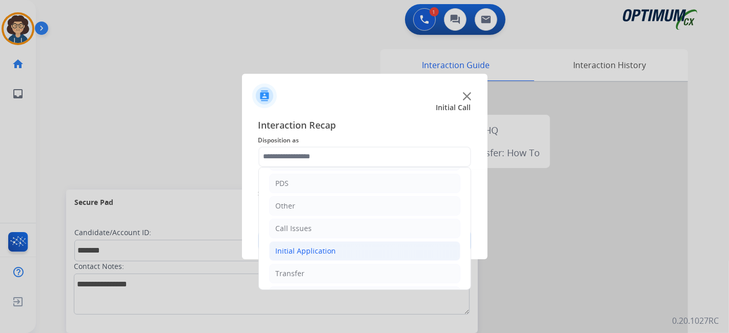
click at [359, 250] on li "Initial Application" at bounding box center [364, 250] width 191 height 19
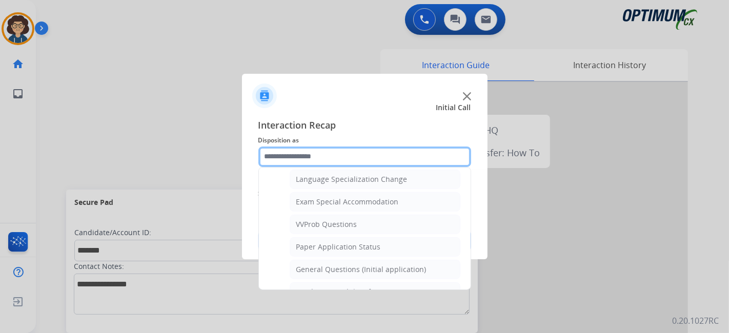
scroll to position [516, 0]
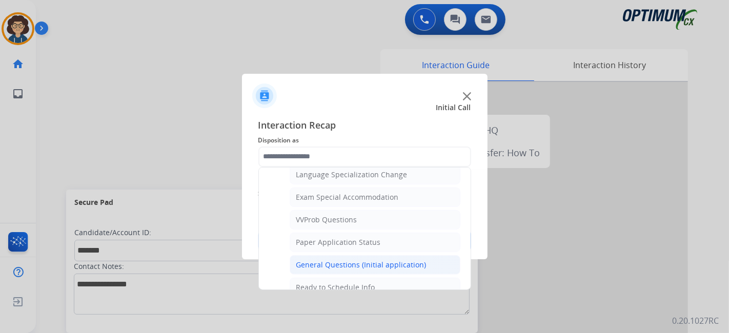
click at [417, 260] on div "General Questions (Initial application)" at bounding box center [361, 265] width 130 height 10
type input "**********"
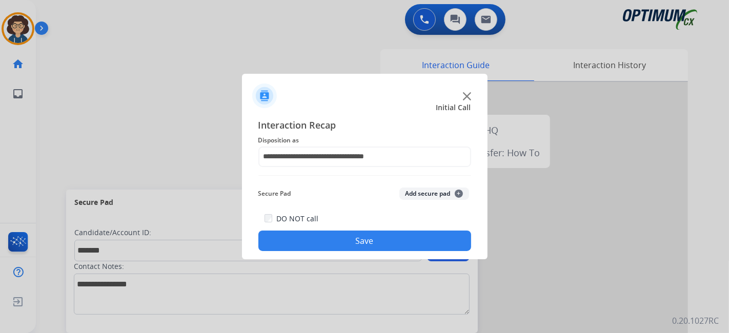
click at [438, 194] on button "Add secure pad +" at bounding box center [434, 194] width 70 height 12
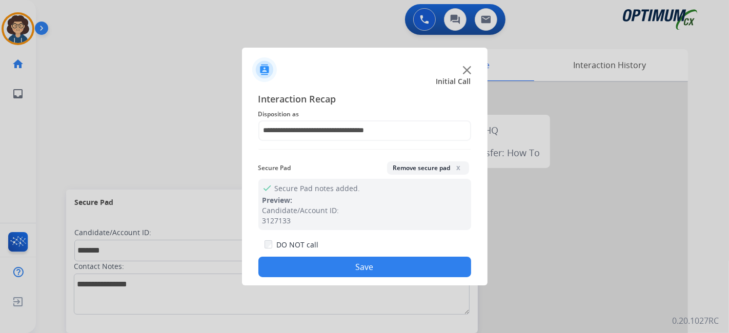
click at [373, 261] on button "Save" at bounding box center [364, 267] width 213 height 21
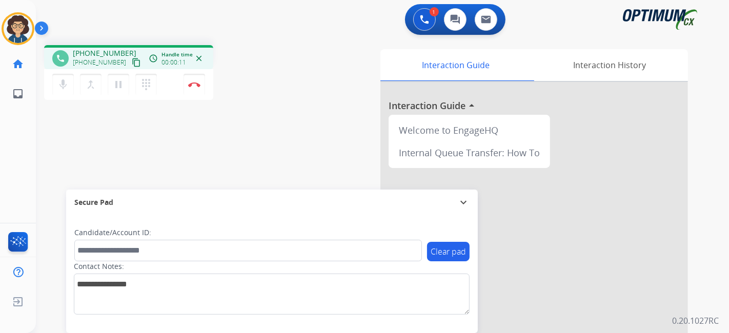
click at [132, 63] on mat-icon "content_copy" at bounding box center [136, 62] width 9 height 9
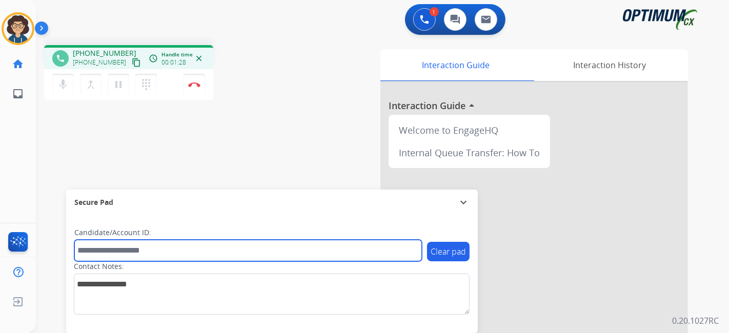
click at [144, 254] on input "text" at bounding box center [247, 251] width 347 height 22
paste input "*******"
type input "*******"
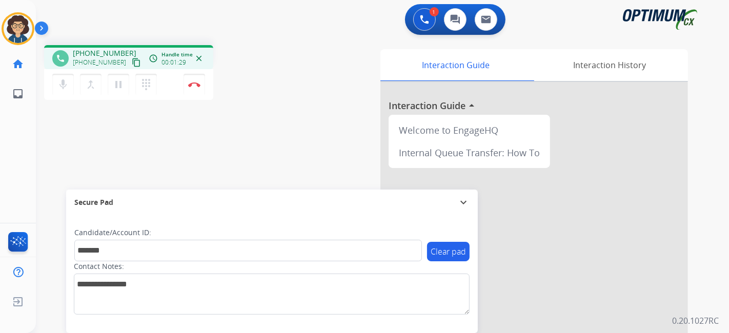
click at [189, 150] on div "phone +17279396723 +17279396723 content_copy access_time Call metrics Queue 00:…" at bounding box center [370, 250] width 668 height 427
click at [205, 83] on div "mic Mute merge_type Bridge pause Hold dialpad Dialpad Disconnect" at bounding box center [128, 84] width 169 height 31
click at [196, 89] on button "Disconnect" at bounding box center [194, 85] width 22 height 22
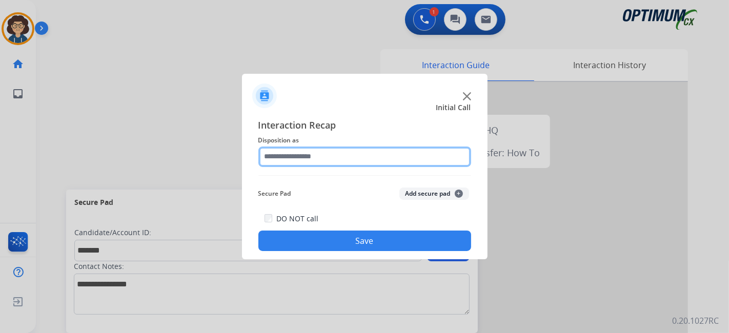
click at [359, 161] on input "text" at bounding box center [364, 157] width 213 height 21
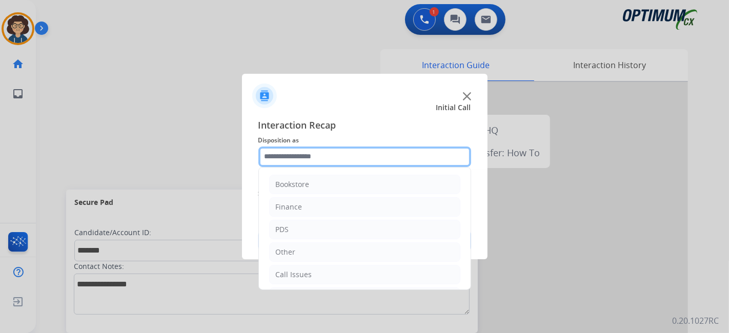
scroll to position [67, 0]
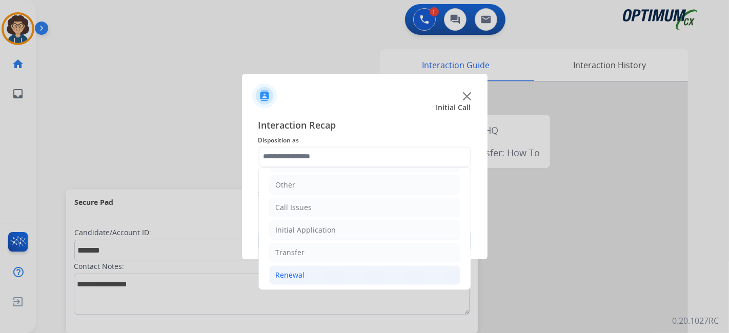
click at [336, 274] on li "Renewal" at bounding box center [364, 274] width 191 height 19
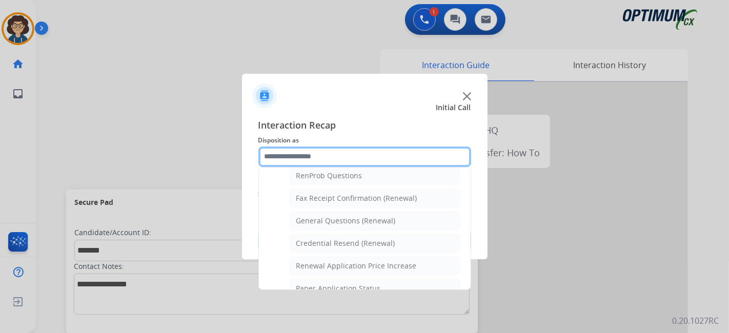
scroll to position [269, 0]
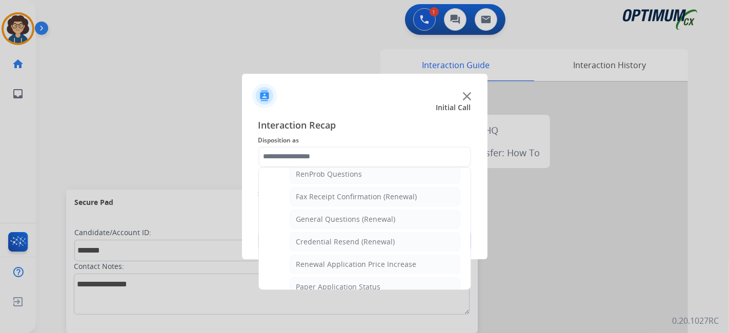
click at [388, 217] on div "General Questions (Renewal)" at bounding box center [345, 219] width 99 height 10
type input "**********"
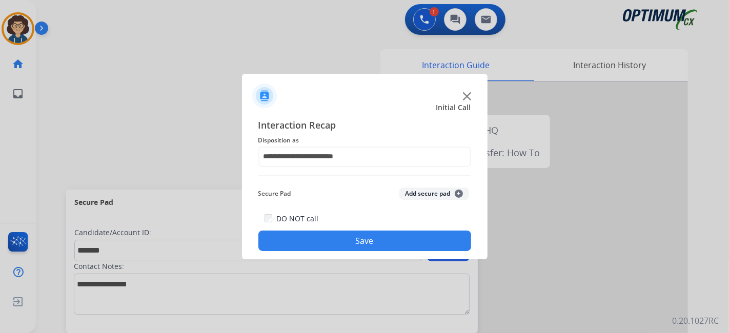
click at [420, 196] on button "Add secure pad +" at bounding box center [434, 194] width 70 height 12
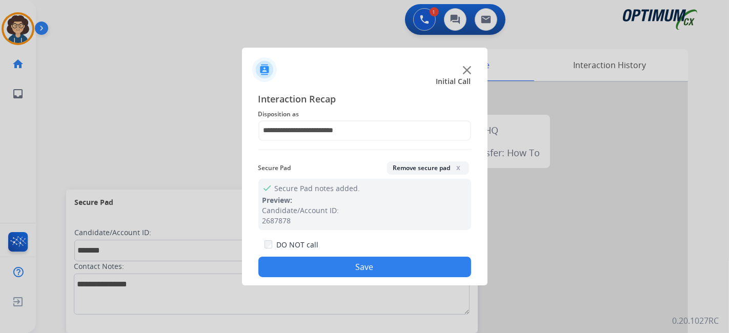
click at [384, 262] on button "Save" at bounding box center [364, 267] width 213 height 21
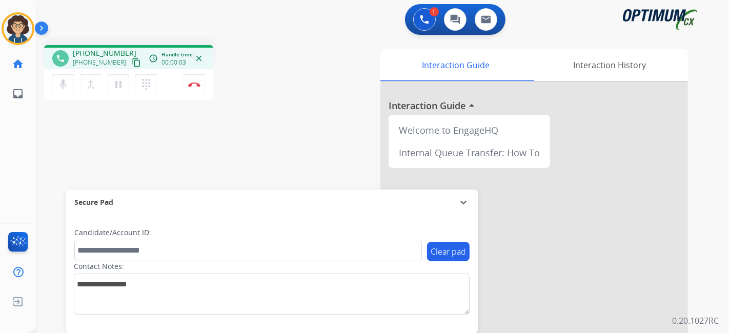
click at [132, 63] on mat-icon "content_copy" at bounding box center [136, 62] width 9 height 9
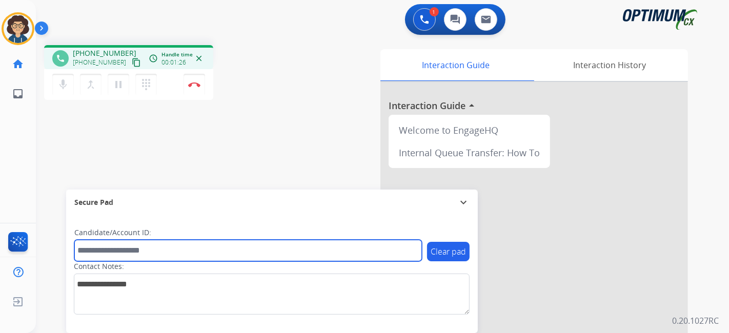
click at [154, 257] on input "text" at bounding box center [247, 251] width 347 height 22
paste input "*******"
type input "*******"
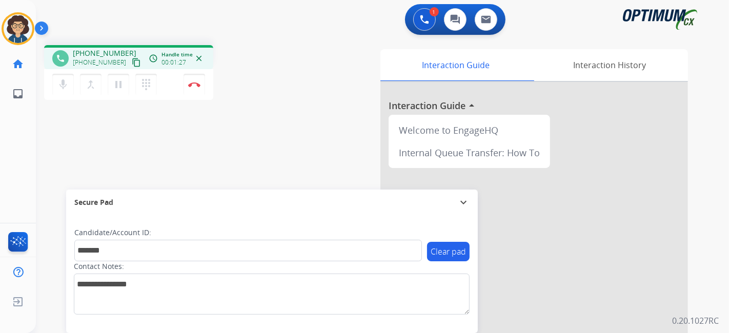
click at [253, 195] on div "Secure Pad" at bounding box center [271, 202] width 395 height 17
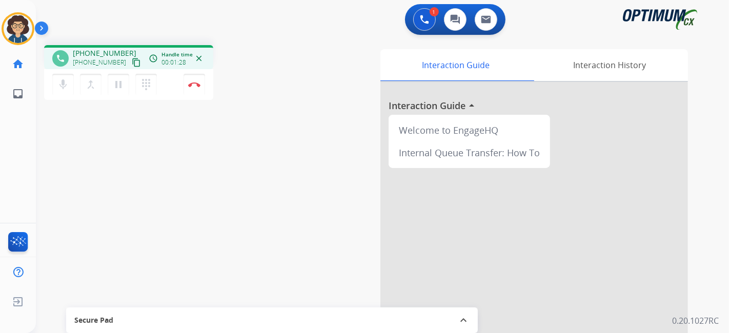
click at [268, 322] on div "Secure Pad" at bounding box center [271, 320] width 395 height 17
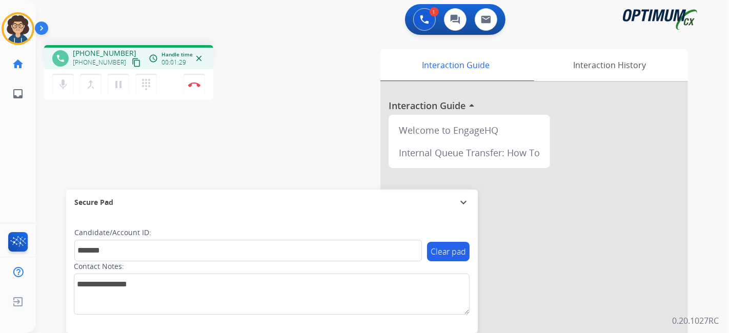
click at [300, 146] on div "phone +14707787766 +14707787766 content_copy access_time Call metrics Queue 00:…" at bounding box center [370, 250] width 668 height 427
click at [272, 58] on div "phone +14707787766 +14707787766 content_copy access_time Call metrics Queue 00:…" at bounding box center [173, 74] width 258 height 58
click at [196, 83] on img at bounding box center [194, 84] width 12 height 5
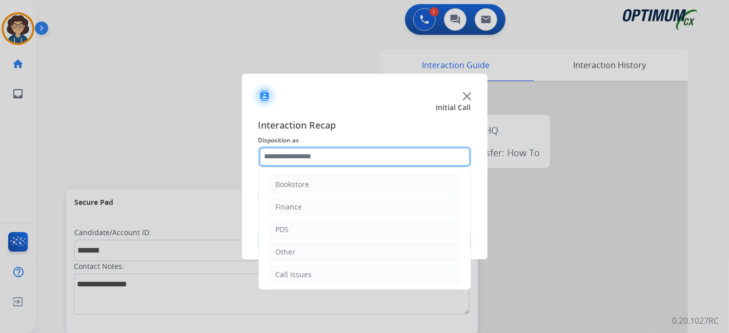
click at [354, 157] on input "text" at bounding box center [364, 157] width 213 height 21
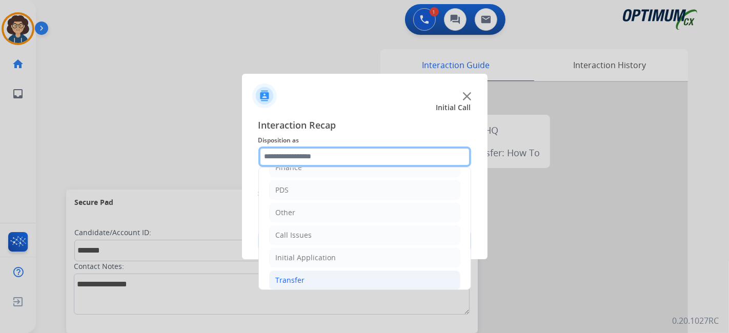
scroll to position [67, 0]
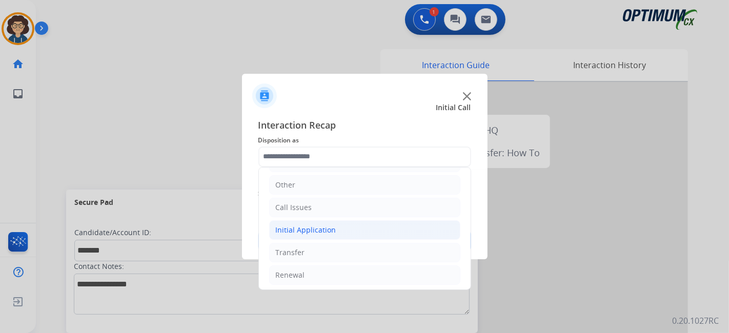
drag, startPoint x: 346, startPoint y: 228, endPoint x: 429, endPoint y: 224, distance: 82.6
click at [347, 228] on li "Initial Application" at bounding box center [364, 229] width 191 height 19
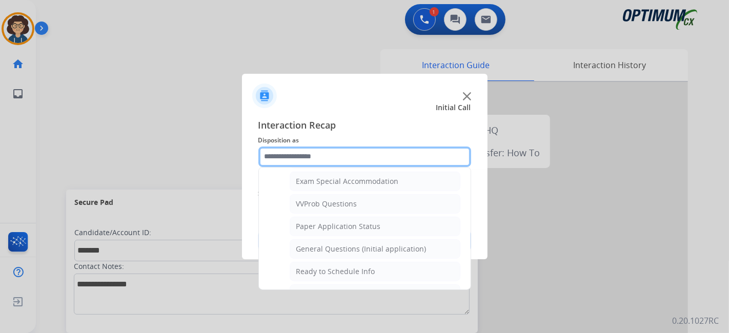
scroll to position [544, 0]
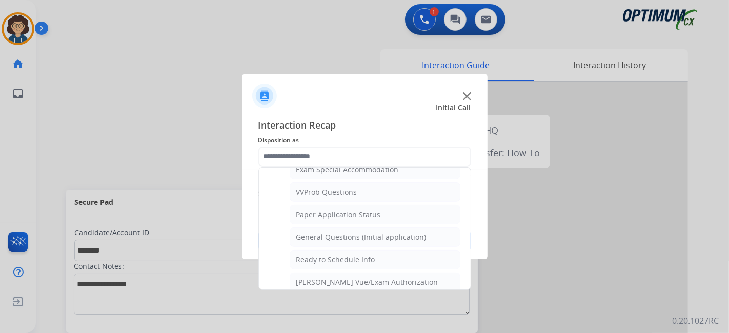
click at [410, 232] on div "General Questions (Initial application)" at bounding box center [361, 237] width 130 height 10
type input "**********"
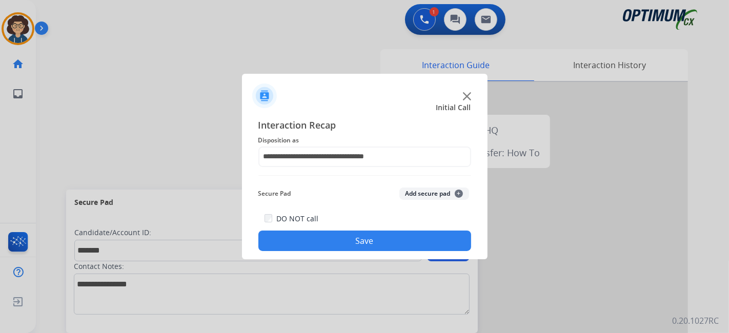
click at [436, 196] on button "Add secure pad +" at bounding box center [434, 194] width 70 height 12
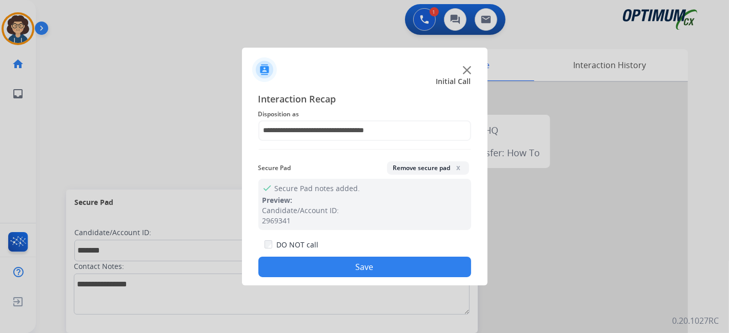
click at [366, 268] on button "Save" at bounding box center [364, 267] width 213 height 21
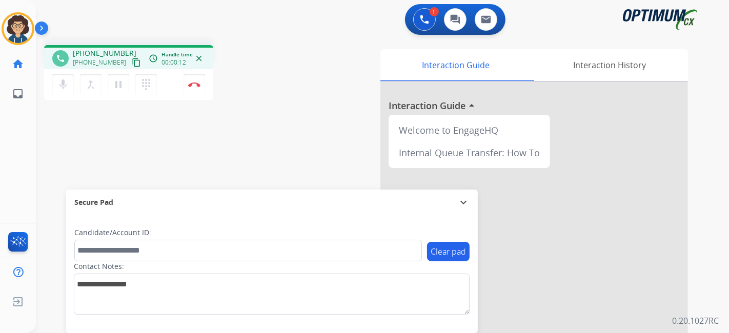
click at [132, 60] on mat-icon "content_copy" at bounding box center [136, 62] width 9 height 9
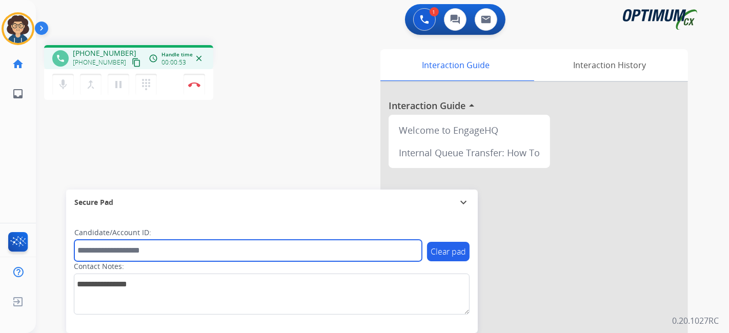
click at [117, 251] on input "text" at bounding box center [247, 251] width 347 height 22
paste input "*******"
type input "*******"
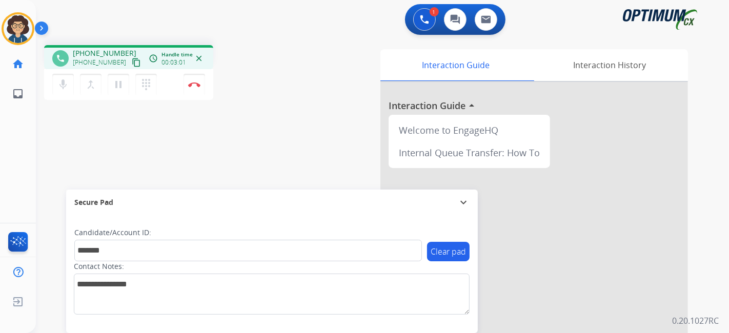
click at [255, 110] on div "phone +19789070149 +19789070149 content_copy access_time Call metrics Queue 00:…" at bounding box center [370, 250] width 668 height 427
click at [196, 87] on button "Disconnect" at bounding box center [194, 85] width 22 height 22
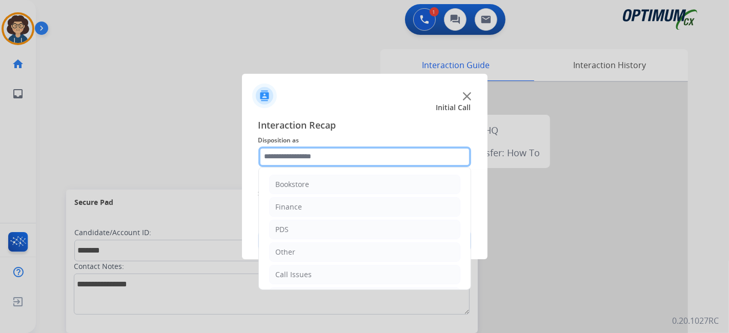
click at [366, 160] on input "text" at bounding box center [364, 157] width 213 height 21
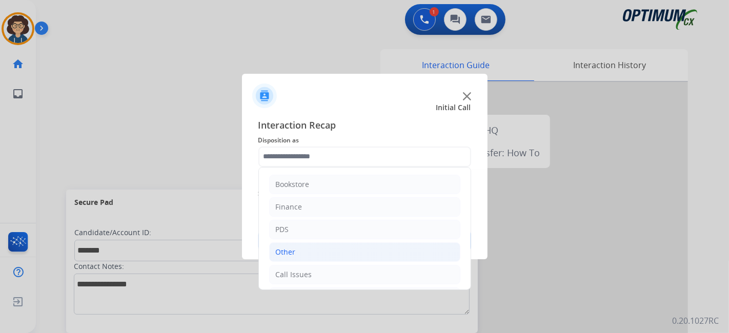
click at [316, 247] on li "Other" at bounding box center [364, 251] width 191 height 19
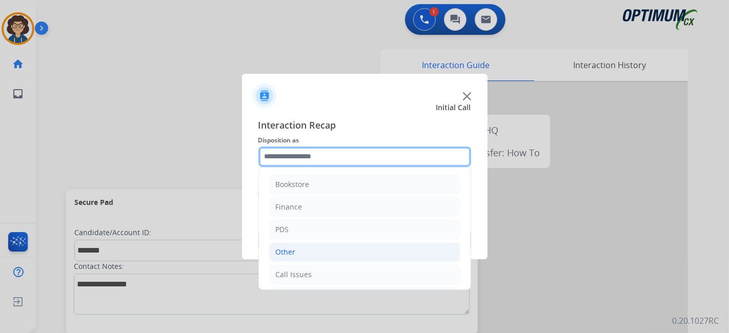
scroll to position [67, 0]
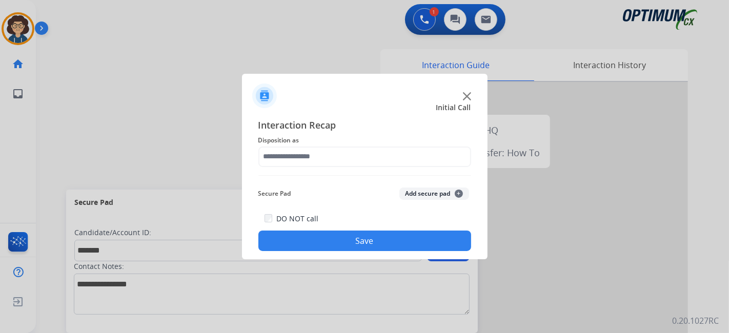
click at [417, 193] on button "Add secure pad +" at bounding box center [434, 194] width 70 height 12
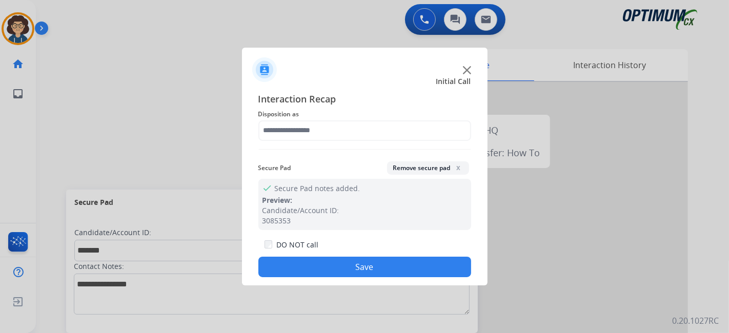
click at [373, 141] on div "Interaction Recap Disposition as Secure Pad Remove secure pad x check Secure Pa…" at bounding box center [364, 185] width 213 height 186
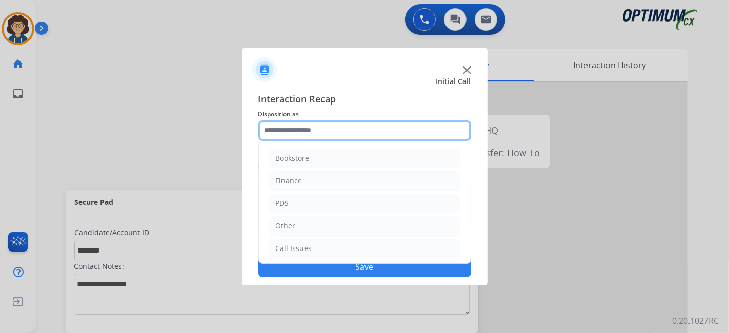
click at [369, 127] on input "text" at bounding box center [364, 130] width 213 height 21
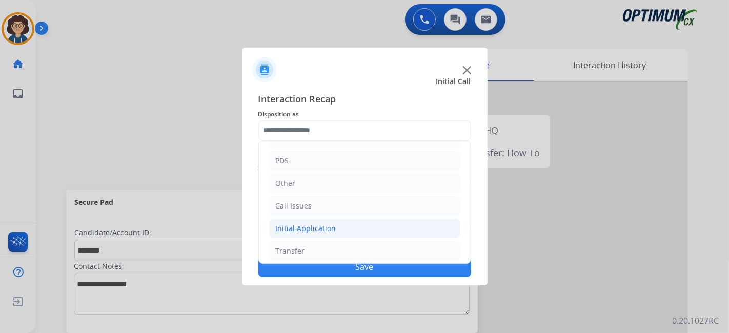
click at [332, 228] on div "Initial Application" at bounding box center [306, 228] width 60 height 10
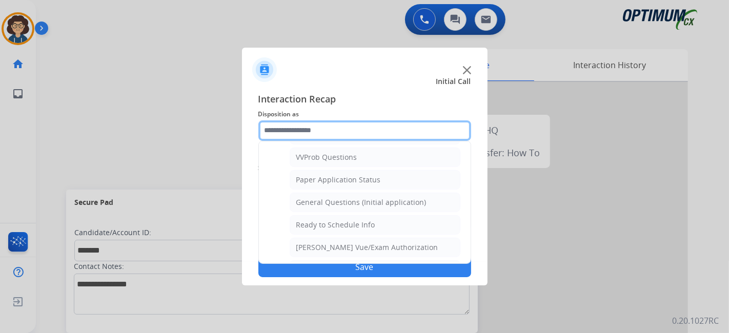
scroll to position [557, 0]
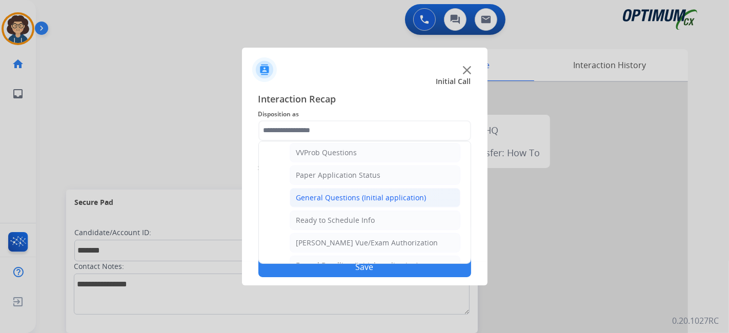
click at [423, 195] on li "General Questions (Initial application)" at bounding box center [375, 197] width 171 height 19
type input "**********"
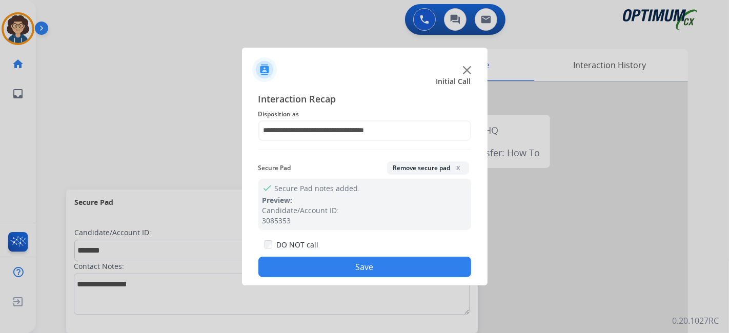
click at [397, 257] on div "DO NOT call Save" at bounding box center [364, 257] width 213 height 39
click at [376, 268] on button "Save" at bounding box center [364, 267] width 213 height 21
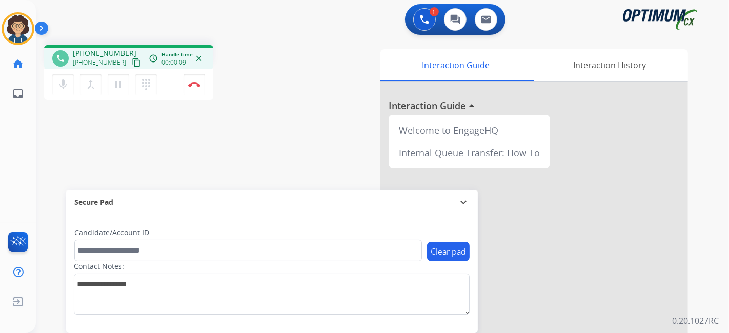
click at [132, 61] on mat-icon "content_copy" at bounding box center [136, 62] width 9 height 9
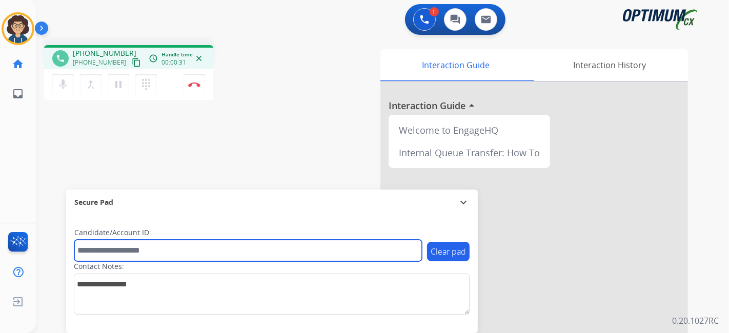
click at [112, 252] on input "text" at bounding box center [247, 251] width 347 height 22
paste input "*******"
type input "*******"
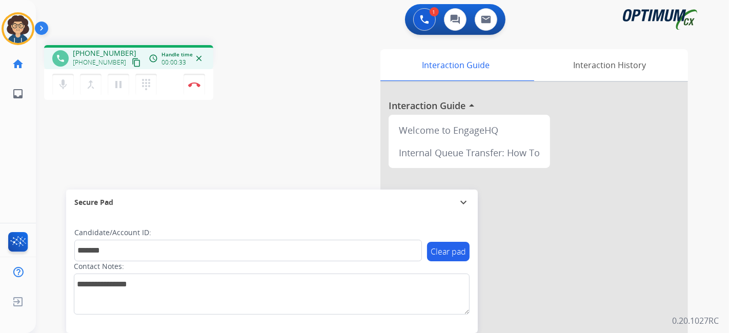
click at [197, 166] on div "phone +12514233958 +12514233958 content_copy access_time Call metrics Queue 00:…" at bounding box center [370, 250] width 668 height 427
click at [199, 88] on button "Disconnect" at bounding box center [194, 85] width 22 height 22
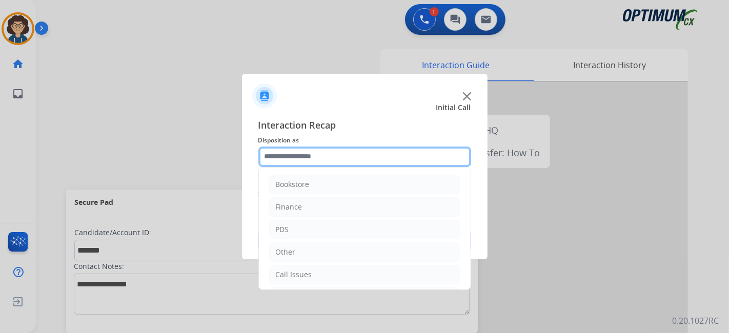
click at [338, 165] on input "text" at bounding box center [364, 157] width 213 height 21
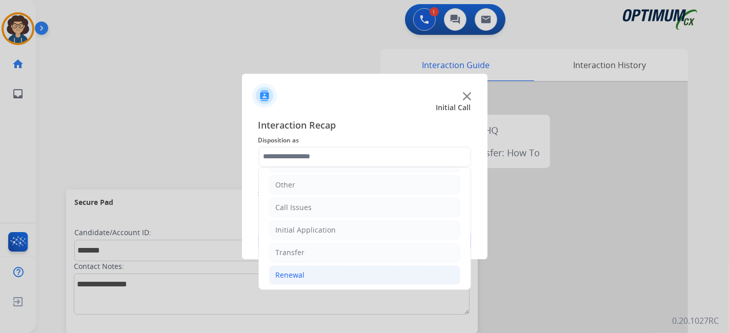
click at [359, 268] on li "Renewal" at bounding box center [364, 274] width 191 height 19
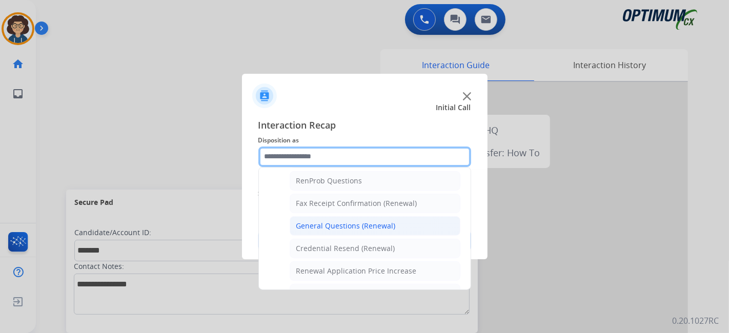
scroll to position [259, 0]
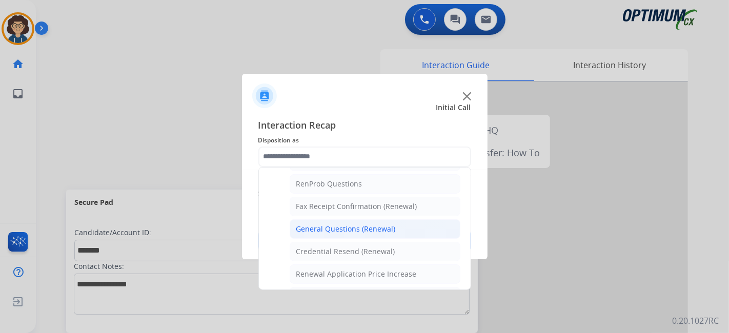
click at [373, 224] on div "General Questions (Renewal)" at bounding box center [345, 229] width 99 height 10
type input "**********"
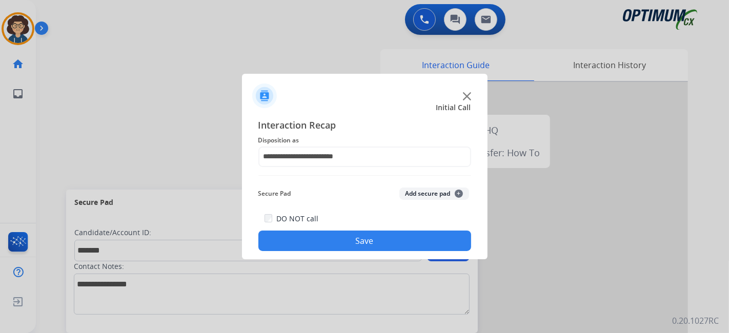
click at [426, 196] on button "Add secure pad +" at bounding box center [434, 194] width 70 height 12
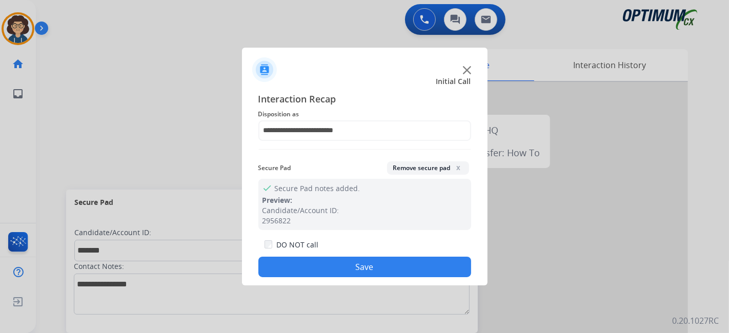
click at [368, 267] on button "Save" at bounding box center [364, 267] width 213 height 21
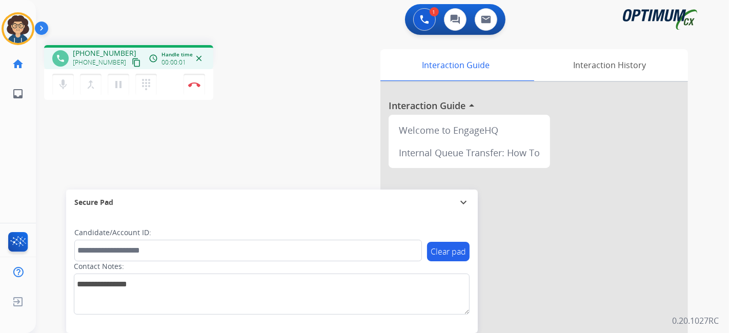
click at [132, 60] on mat-icon "content_copy" at bounding box center [136, 62] width 9 height 9
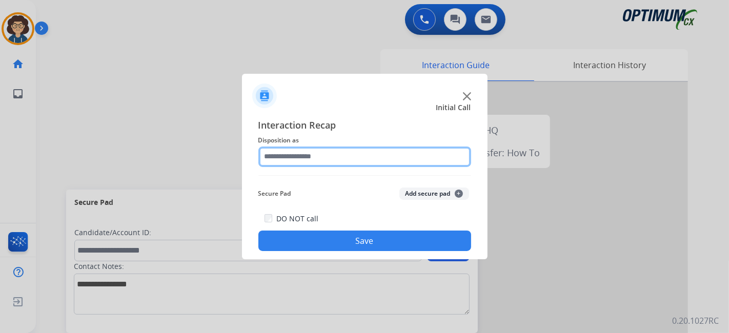
click at [323, 152] on input "text" at bounding box center [364, 157] width 213 height 21
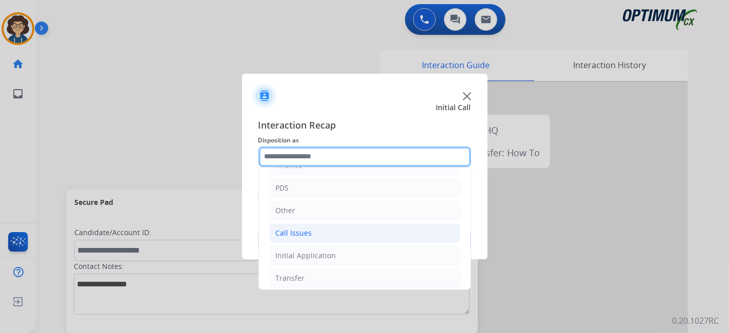
scroll to position [67, 0]
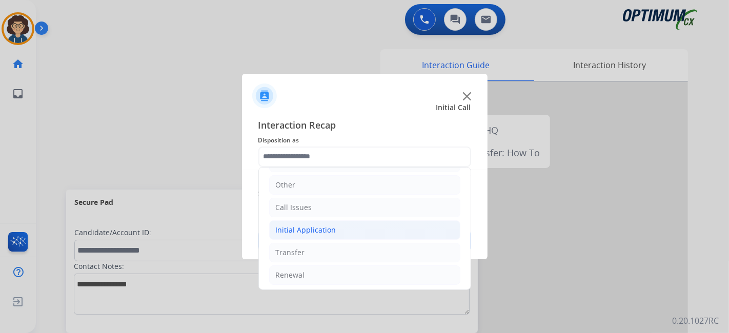
click at [355, 228] on li "Initial Application" at bounding box center [364, 229] width 191 height 19
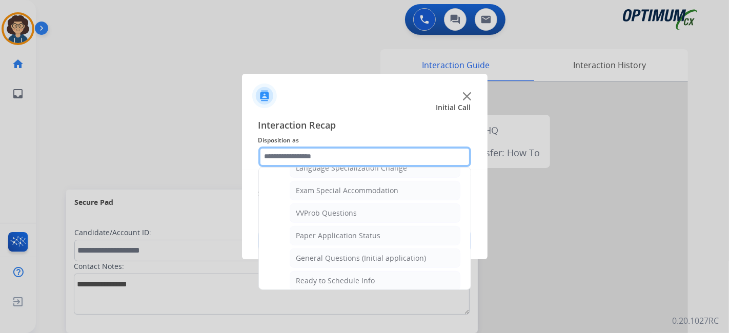
scroll to position [532, 0]
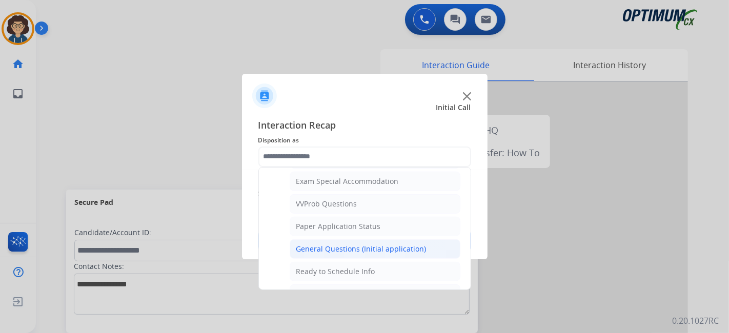
click at [381, 244] on div "General Questions (Initial application)" at bounding box center [361, 249] width 130 height 10
type input "**********"
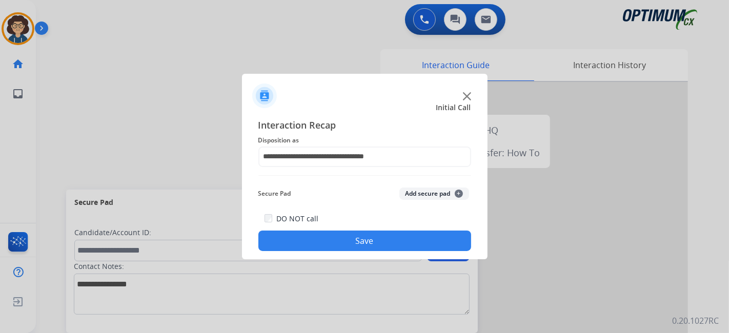
click at [361, 242] on button "Save" at bounding box center [364, 241] width 213 height 21
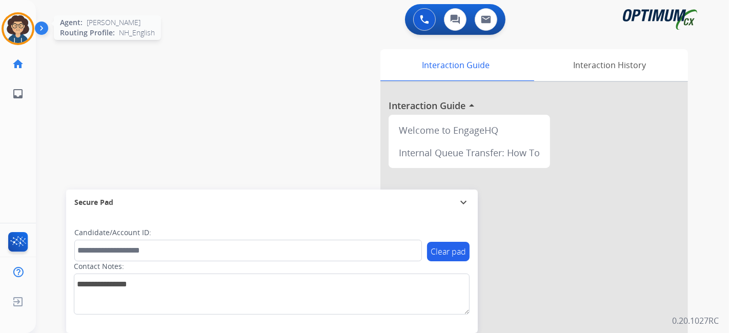
click at [24, 34] on img at bounding box center [18, 28] width 29 height 29
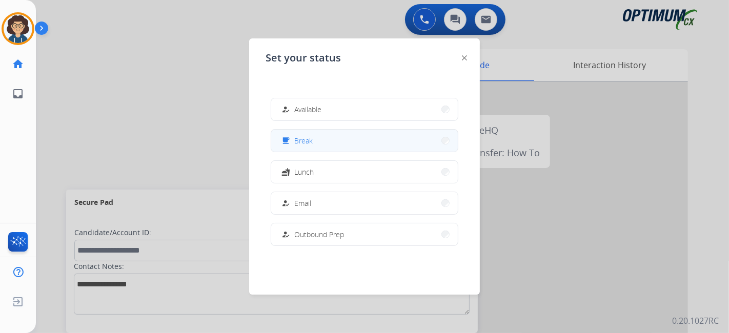
click at [381, 150] on button "free_breakfast Break" at bounding box center [364, 141] width 187 height 22
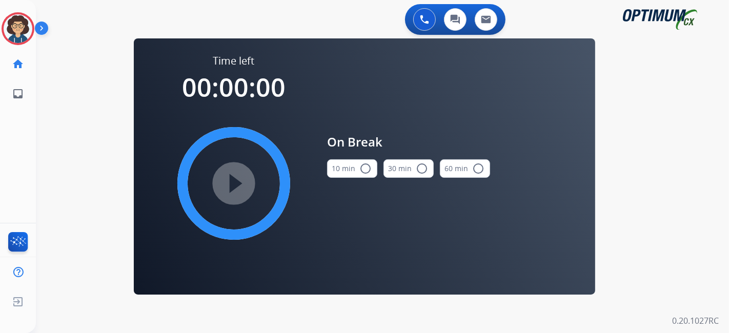
click at [344, 161] on button "10 min radio_button_unchecked" at bounding box center [352, 168] width 50 height 18
click at [234, 183] on mat-icon "play_circle_filled" at bounding box center [234, 183] width 12 height 12
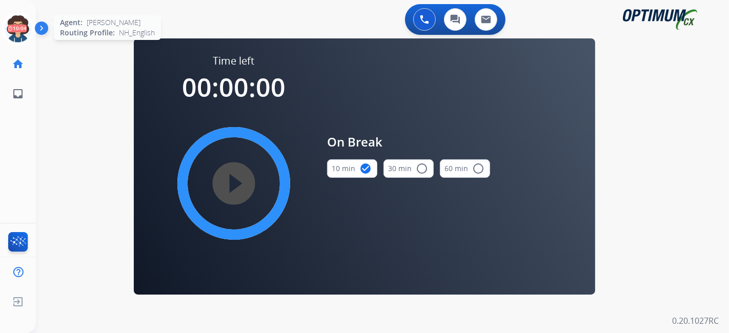
click at [17, 26] on icon at bounding box center [18, 28] width 33 height 33
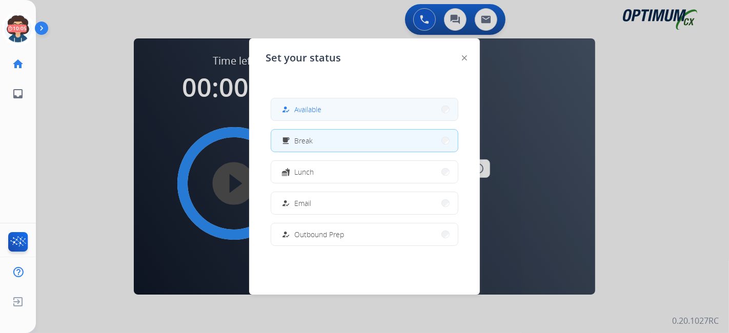
click at [363, 108] on button "how_to_reg Available" at bounding box center [364, 109] width 187 height 22
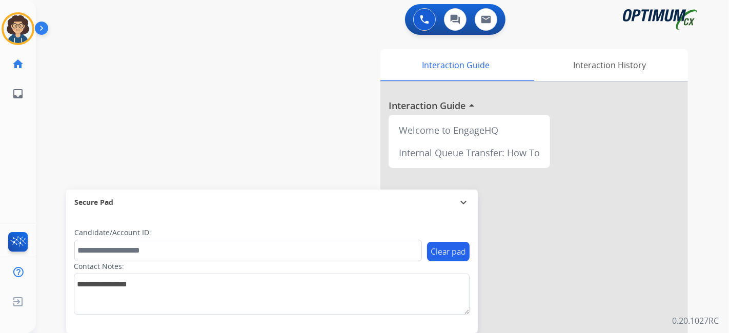
click at [552, 327] on div at bounding box center [534, 273] width 308 height 382
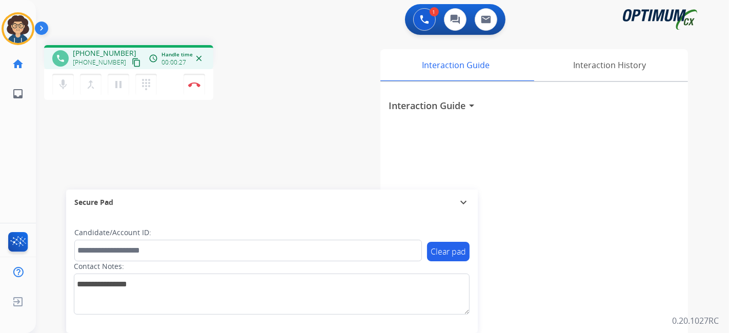
click at [470, 108] on mat-icon "arrow_drop_down" at bounding box center [471, 105] width 12 height 12
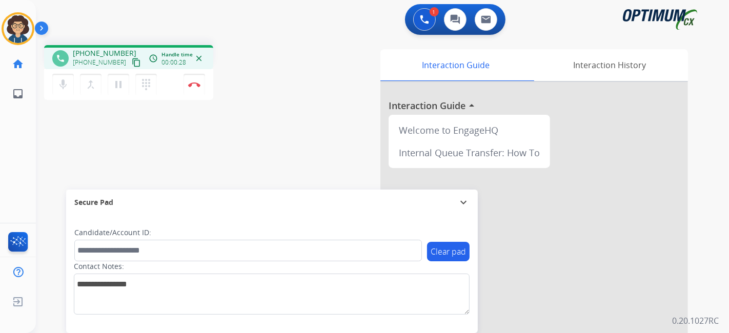
click at [132, 64] on mat-icon "content_copy" at bounding box center [136, 62] width 9 height 9
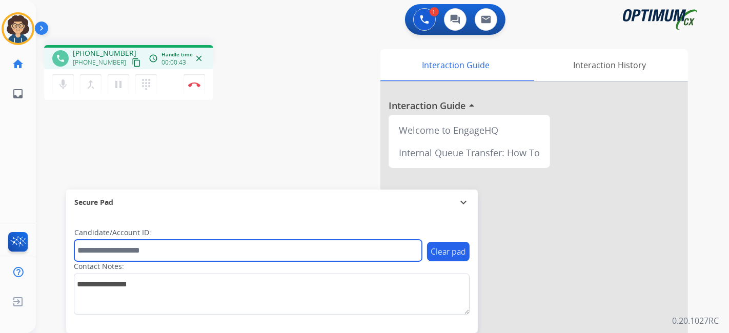
click at [132, 247] on input "text" at bounding box center [247, 251] width 347 height 22
paste input "*******"
type input "*******"
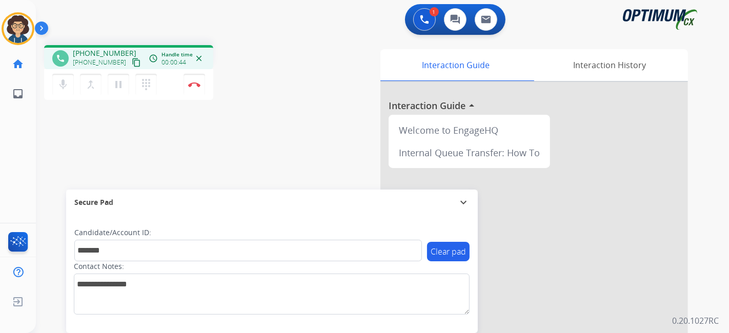
click at [232, 149] on div "phone +12604584451 +12604584451 content_copy access_time Call metrics Queue 00:…" at bounding box center [370, 250] width 668 height 427
click at [196, 84] on img at bounding box center [194, 84] width 12 height 5
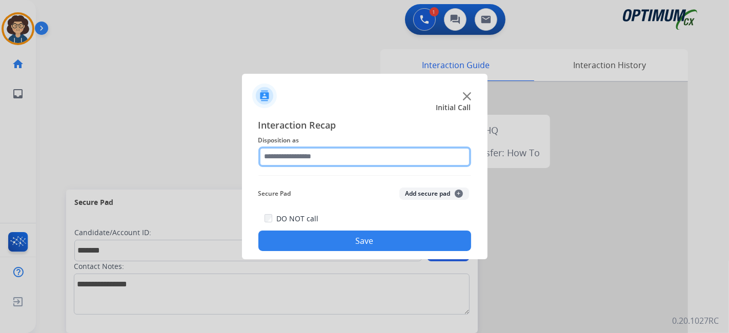
click at [350, 153] on input "text" at bounding box center [364, 157] width 213 height 21
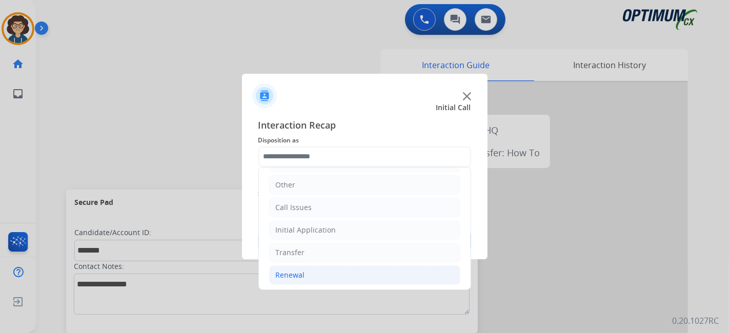
click at [338, 267] on li "Renewal" at bounding box center [364, 274] width 191 height 19
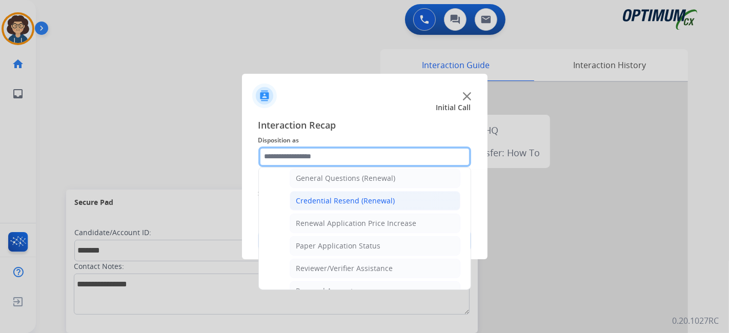
scroll to position [291, 0]
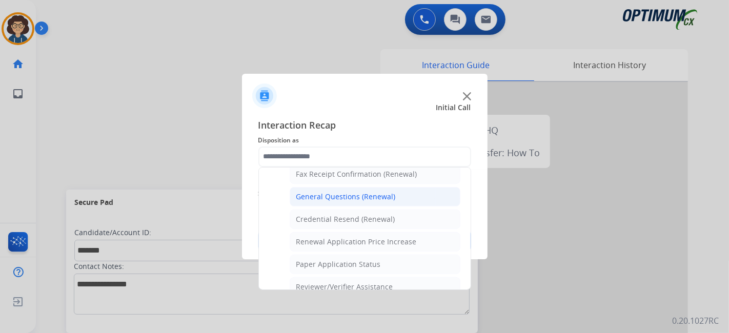
click at [387, 192] on div "General Questions (Renewal)" at bounding box center [345, 197] width 99 height 10
type input "**********"
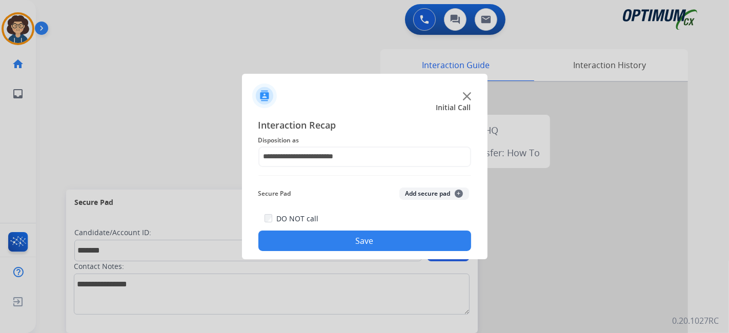
click at [414, 190] on button "Add secure pad +" at bounding box center [434, 194] width 70 height 12
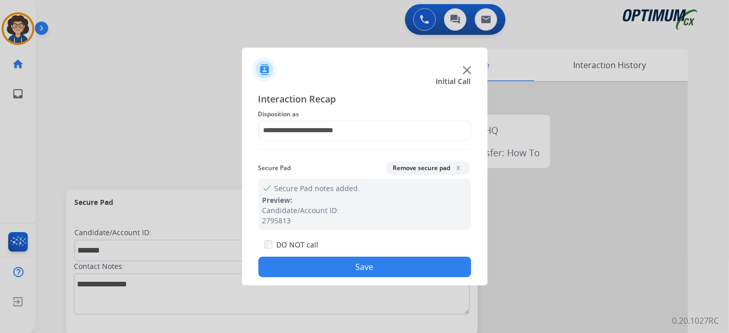
drag, startPoint x: 388, startPoint y: 267, endPoint x: 315, endPoint y: 113, distance: 171.0
click at [388, 262] on button "Save" at bounding box center [364, 267] width 213 height 21
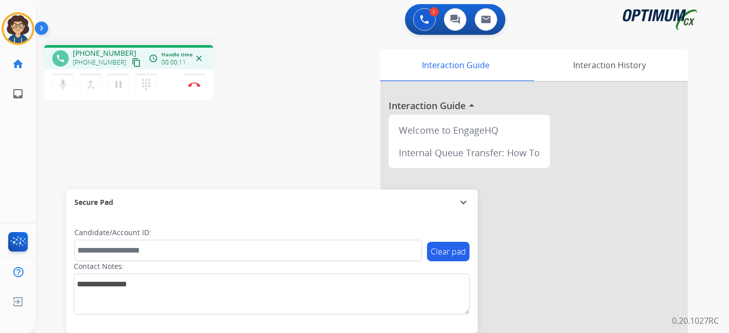
drag, startPoint x: 128, startPoint y: 62, endPoint x: 158, endPoint y: 1, distance: 67.6
click at [132, 60] on mat-icon "content_copy" at bounding box center [136, 62] width 9 height 9
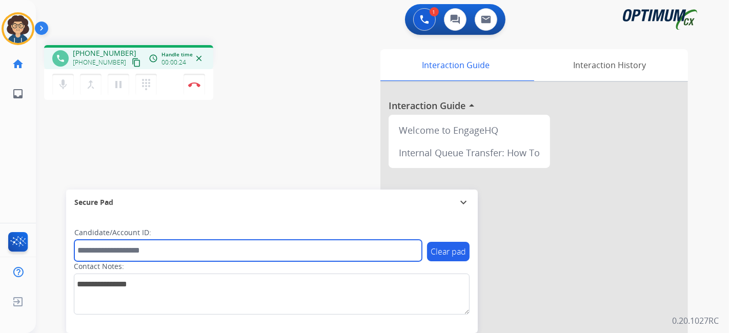
click at [193, 247] on input "text" at bounding box center [247, 251] width 347 height 22
paste input "*******"
type input "*******"
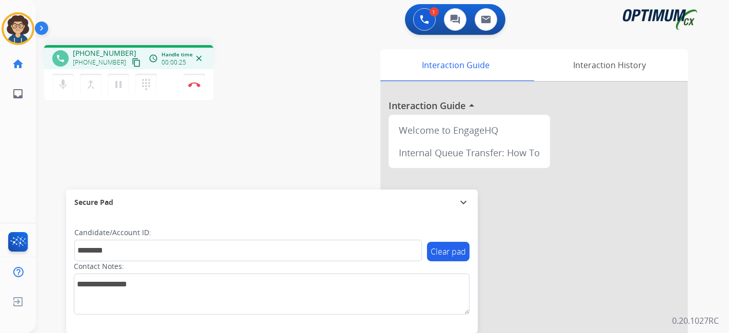
click at [242, 147] on div "phone +18782182241 +18782182241 content_copy access_time Call metrics Queue 00:…" at bounding box center [370, 250] width 668 height 427
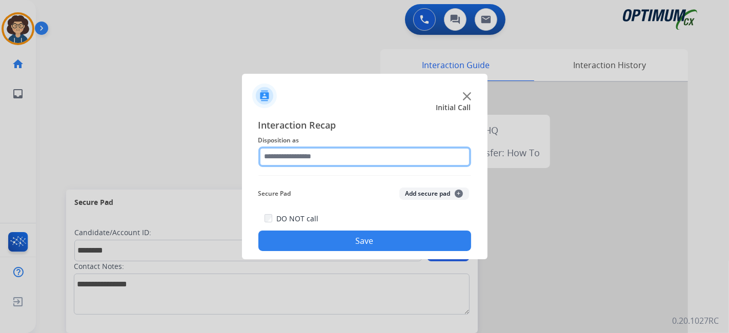
click at [359, 162] on input "text" at bounding box center [364, 157] width 213 height 21
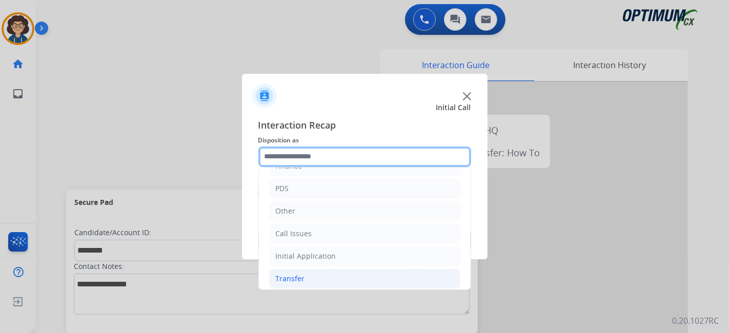
scroll to position [67, 0]
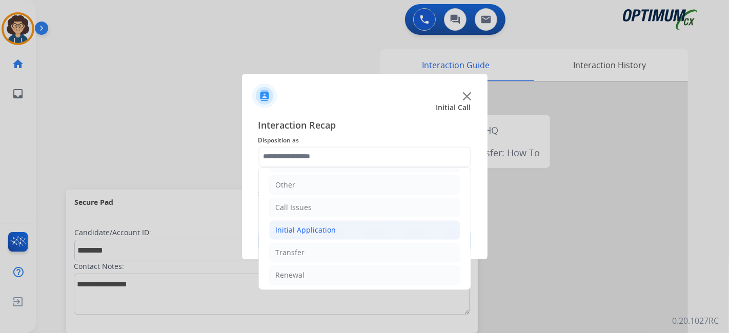
click at [362, 229] on li "Initial Application" at bounding box center [364, 229] width 191 height 19
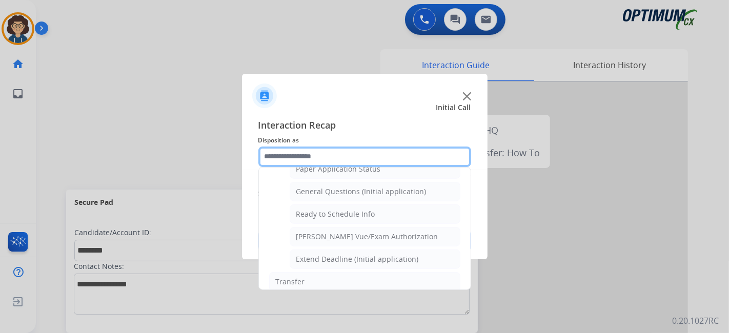
scroll to position [601, 0]
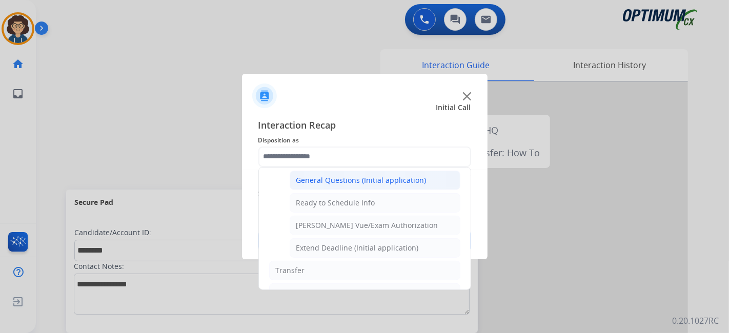
click at [410, 178] on li "General Questions (Initial application)" at bounding box center [375, 180] width 171 height 19
type input "**********"
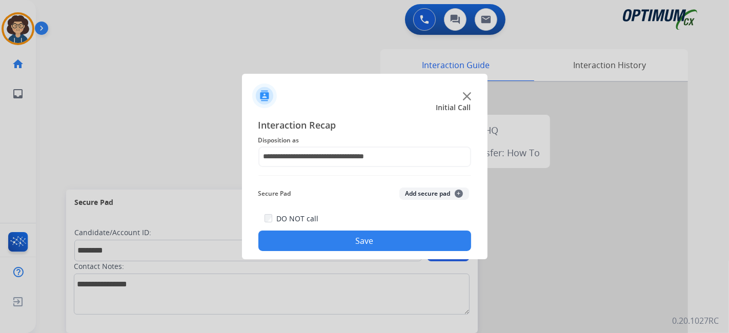
click at [420, 192] on button "Add secure pad +" at bounding box center [434, 194] width 70 height 12
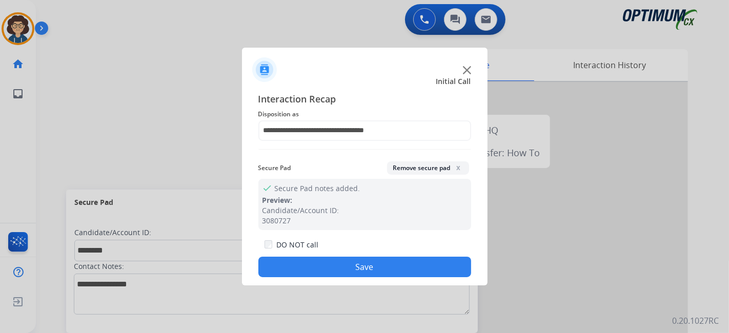
click at [369, 264] on button "Save" at bounding box center [364, 267] width 213 height 21
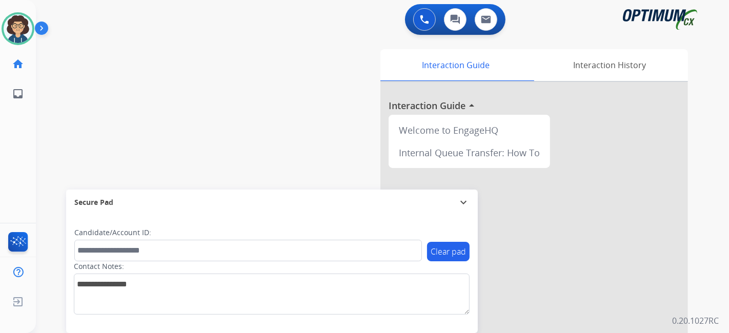
click at [217, 98] on div "swap_horiz Break voice bridge close_fullscreen Connect 3-Way Call merge_type Se…" at bounding box center [370, 250] width 668 height 427
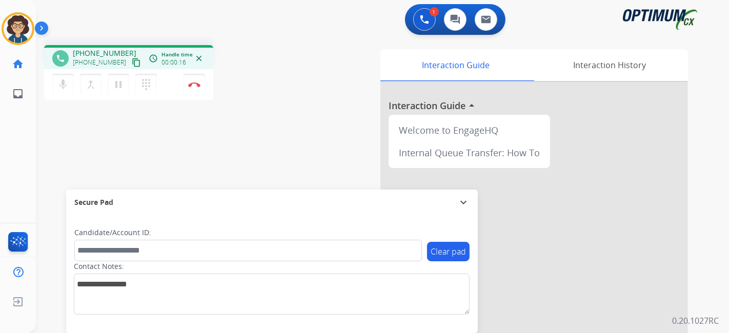
drag, startPoint x: 124, startPoint y: 65, endPoint x: 165, endPoint y: 5, distance: 72.6
click at [132, 60] on mat-icon "content_copy" at bounding box center [136, 62] width 9 height 9
click at [313, 136] on div "Interaction Guide Interaction History Interaction Guide arrow_drop_up Welcome t…" at bounding box center [497, 256] width 382 height 415
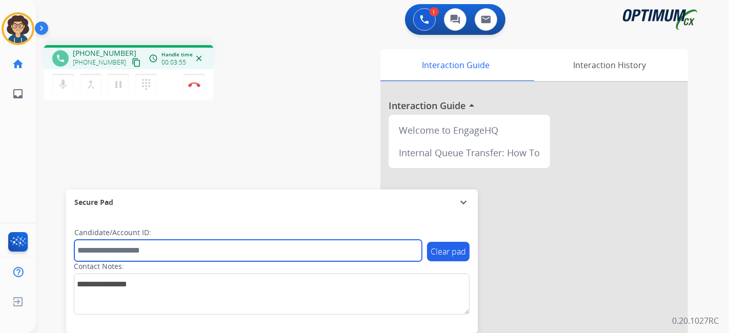
click at [185, 255] on input "text" at bounding box center [247, 251] width 347 height 22
paste input "*******"
type input "*******"
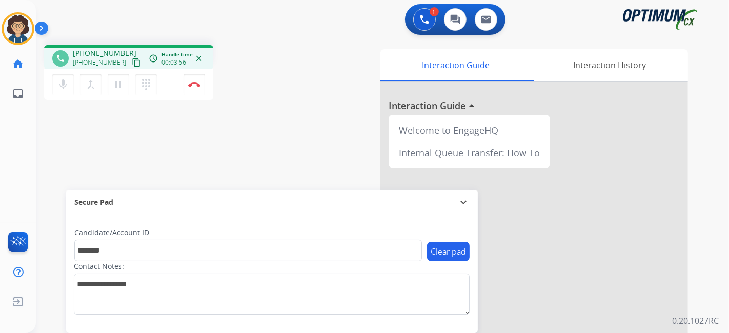
click at [231, 172] on div "phone +12037060440 +12037060440 content_copy access_time Call metrics Queue 00:…" at bounding box center [370, 250] width 668 height 427
click at [201, 86] on button "Disconnect" at bounding box center [194, 85] width 22 height 22
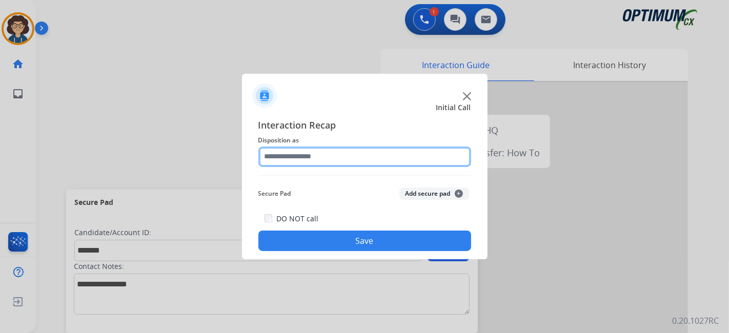
click at [377, 160] on input "text" at bounding box center [364, 157] width 213 height 21
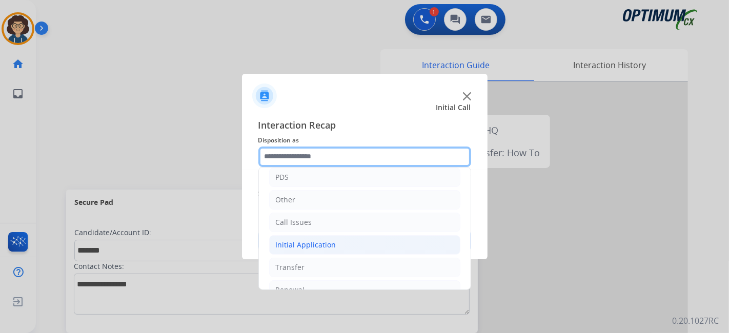
scroll to position [67, 0]
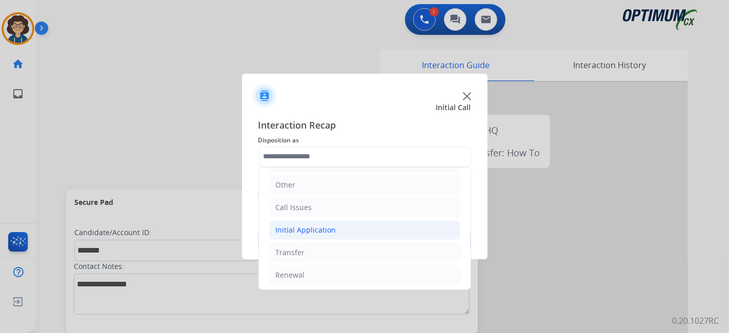
drag, startPoint x: 343, startPoint y: 230, endPoint x: 366, endPoint y: 223, distance: 23.5
click at [345, 229] on li "Initial Application" at bounding box center [364, 229] width 191 height 19
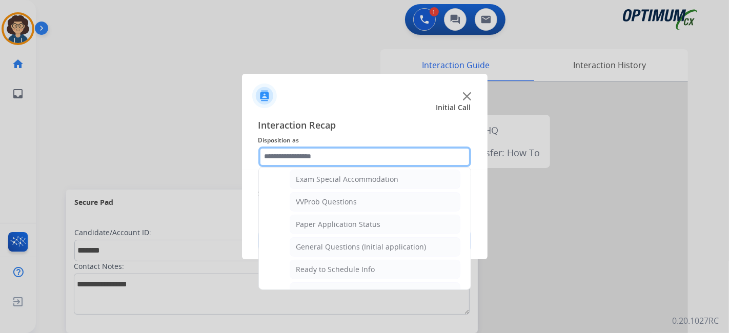
scroll to position [537, 0]
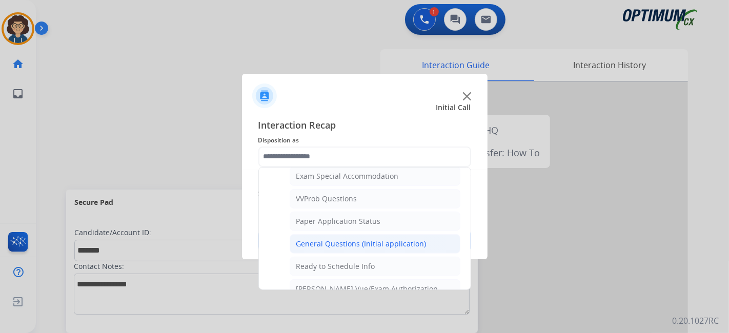
click at [406, 242] on li "General Questions (Initial application)" at bounding box center [375, 243] width 171 height 19
type input "**********"
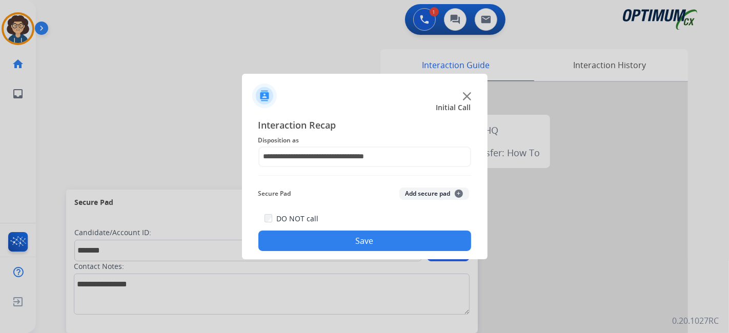
click at [420, 196] on button "Add secure pad +" at bounding box center [434, 194] width 70 height 12
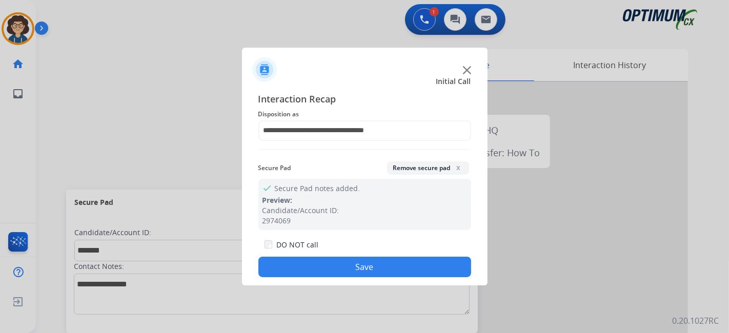
drag, startPoint x: 360, startPoint y: 267, endPoint x: 351, endPoint y: 311, distance: 44.4
click at [360, 268] on button "Save" at bounding box center [364, 267] width 213 height 21
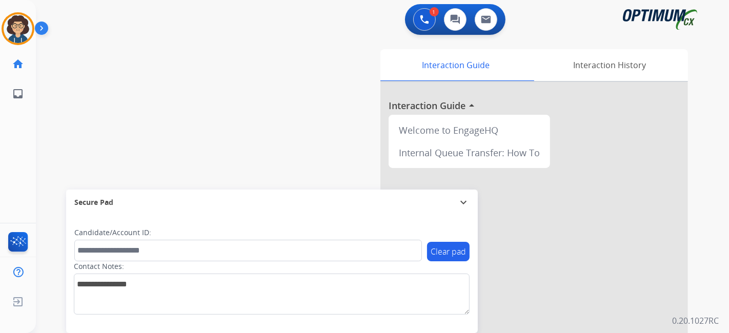
drag, startPoint x: 98, startPoint y: 152, endPoint x: 99, endPoint y: 142, distance: 9.8
click at [98, 150] on div "swap_horiz Break voice bridge close_fullscreen Connect 3-Way Call merge_type Se…" at bounding box center [370, 250] width 668 height 427
click at [218, 66] on div "swap_horiz Break voice bridge close_fullscreen Connect 3-Way Call merge_type Se…" at bounding box center [370, 250] width 668 height 427
click at [275, 116] on div "swap_horiz Break voice bridge close_fullscreen Connect 3-Way Call merge_type Se…" at bounding box center [370, 250] width 668 height 427
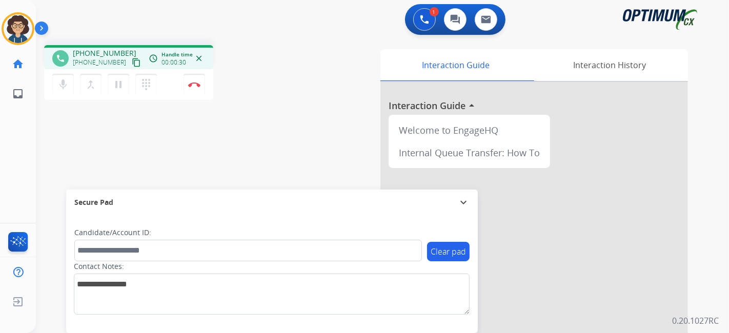
click at [132, 62] on mat-icon "content_copy" at bounding box center [136, 62] width 9 height 9
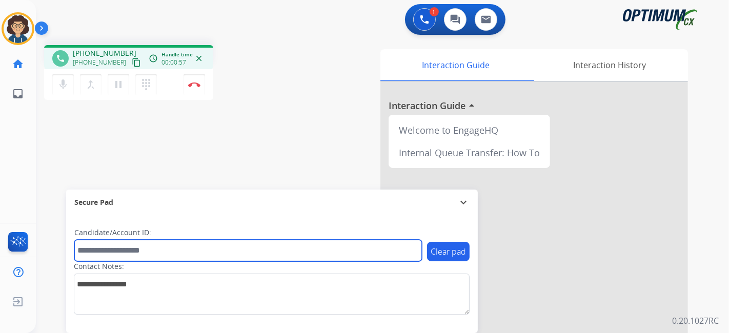
click at [180, 257] on input "text" at bounding box center [247, 251] width 347 height 22
paste input "*******"
type input "*******"
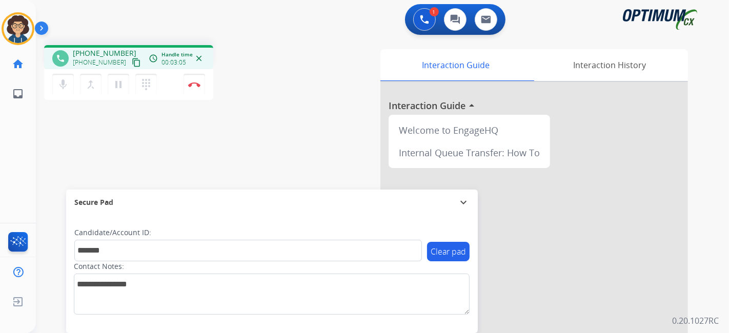
drag, startPoint x: 287, startPoint y: 137, endPoint x: 296, endPoint y: 172, distance: 36.7
click at [287, 137] on div "phone +13187914492 +13187914492 content_copy access_time Call metrics Queue 00:…" at bounding box center [370, 250] width 668 height 427
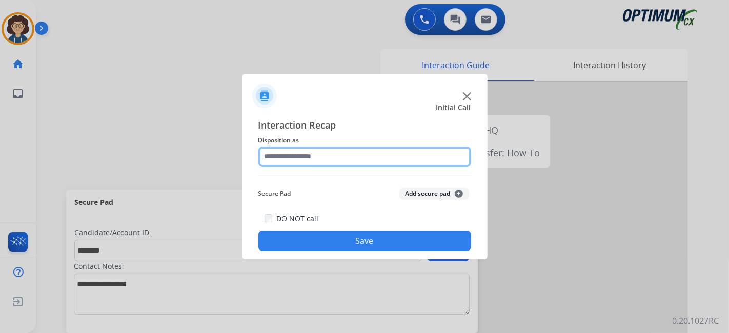
click at [395, 158] on input "text" at bounding box center [364, 157] width 213 height 21
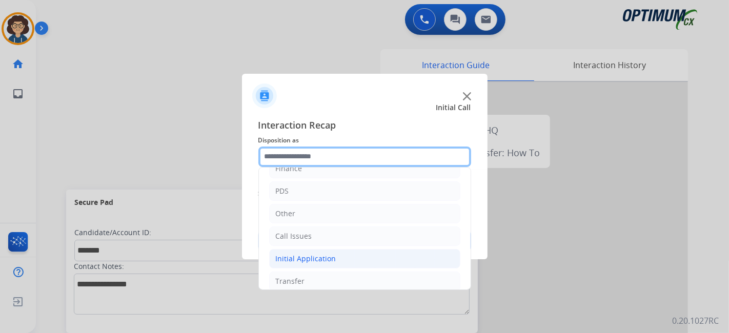
scroll to position [67, 0]
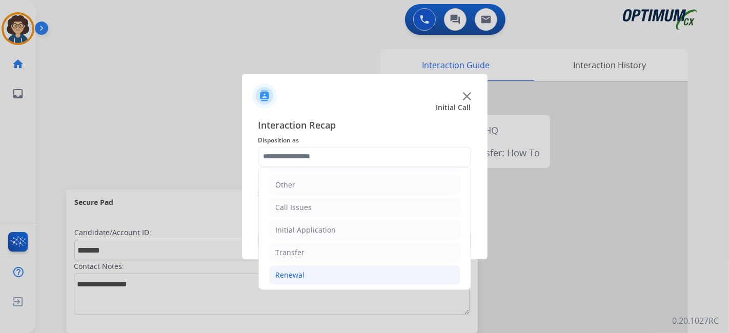
click at [354, 274] on li "Renewal" at bounding box center [364, 274] width 191 height 19
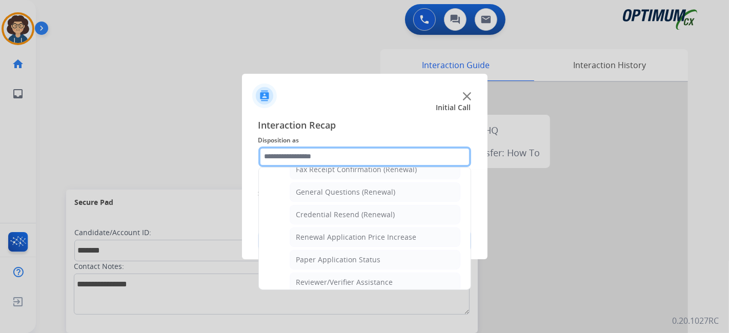
scroll to position [281, 0]
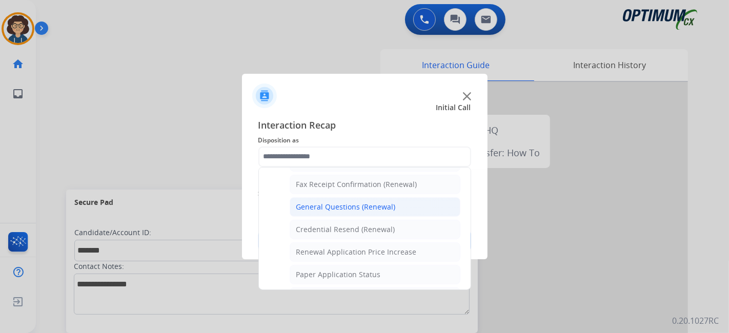
click at [402, 202] on li "General Questions (Renewal)" at bounding box center [375, 206] width 171 height 19
type input "**********"
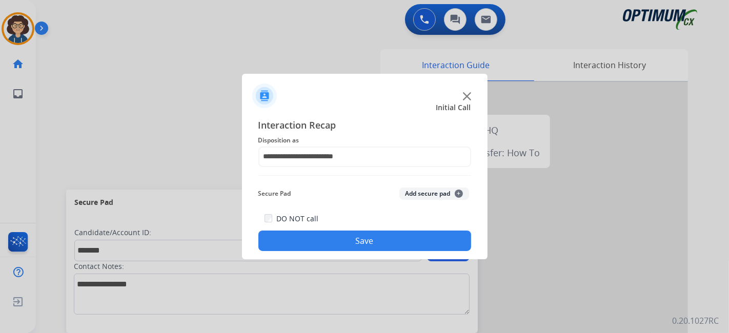
click at [426, 198] on button "Add secure pad +" at bounding box center [434, 194] width 70 height 12
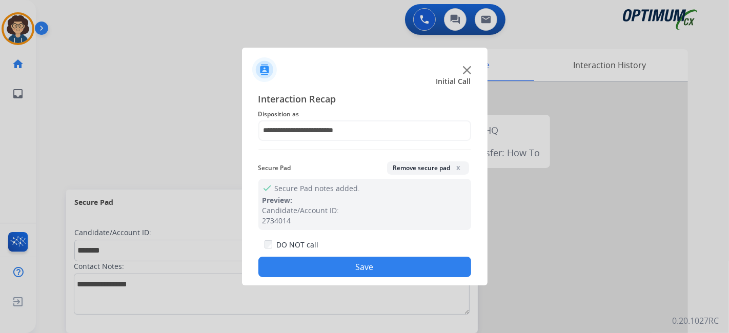
click at [392, 263] on button "Save" at bounding box center [364, 267] width 213 height 21
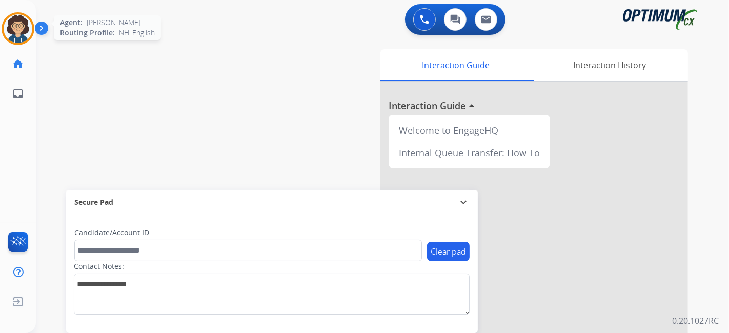
click at [23, 36] on img at bounding box center [18, 28] width 29 height 29
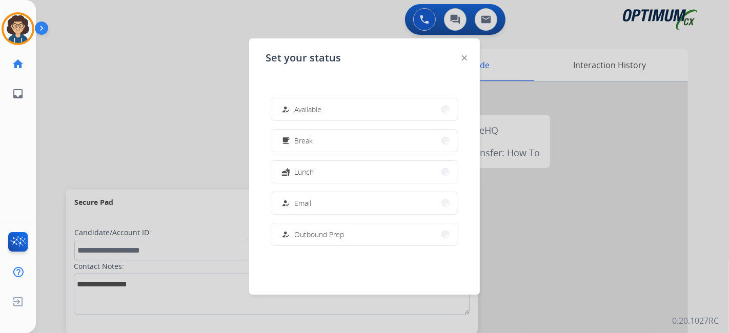
scroll to position [255, 0]
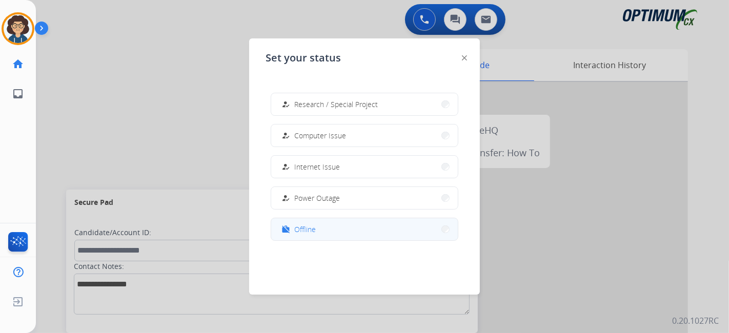
click at [319, 231] on button "work_off Offline" at bounding box center [364, 229] width 187 height 22
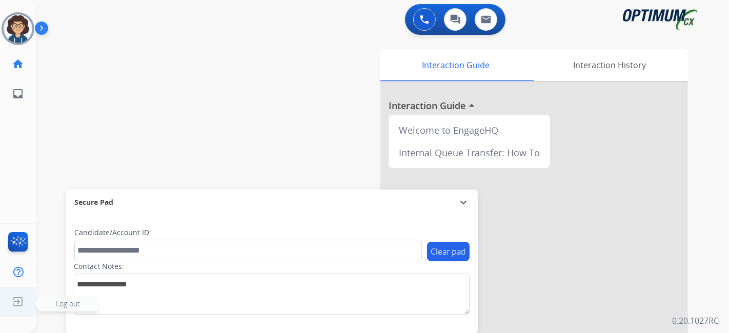
click at [25, 300] on img at bounding box center [18, 301] width 18 height 19
